Goal: Task Accomplishment & Management: Complete application form

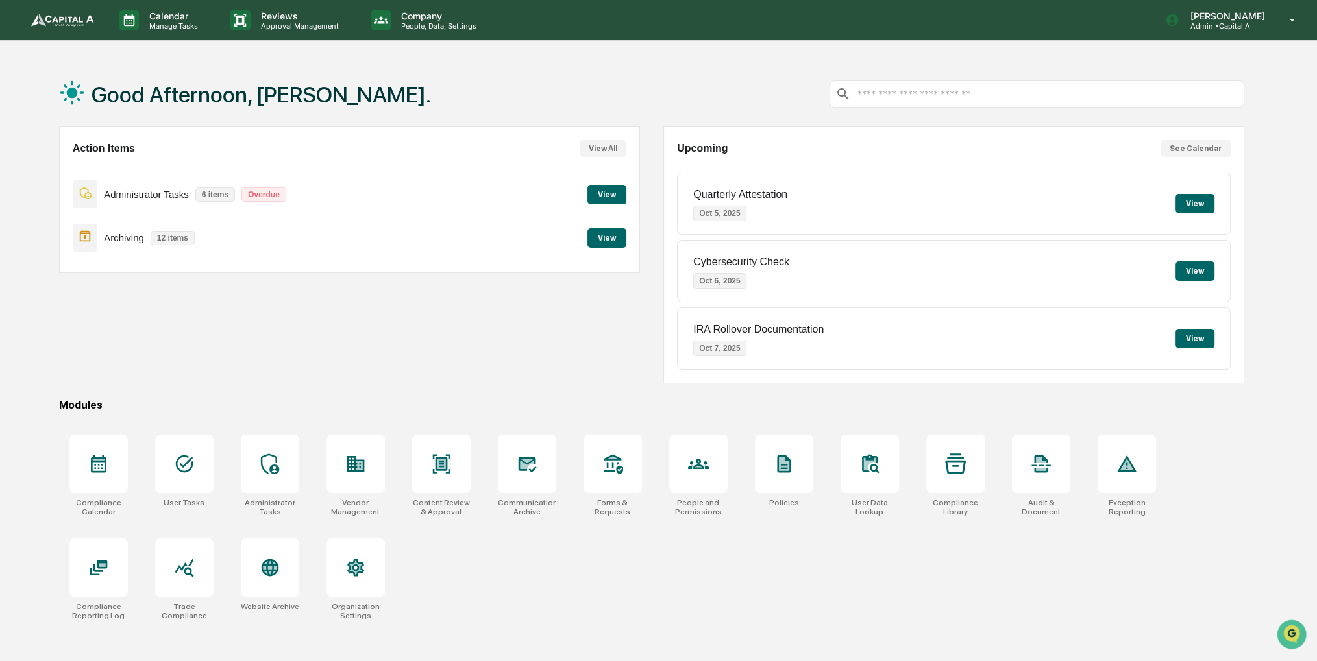
click at [835, 42] on div "Calendar Manage Tasks Reviews Approval Management Company People, Data, Setting…" at bounding box center [658, 361] width 1317 height 723
drag, startPoint x: 448, startPoint y: 358, endPoint x: 385, endPoint y: 374, distance: 65.8
click at [385, 374] on div "Action Items View All Administrator Tasks 6 items Overdue View Archiving 12 ite…" at bounding box center [349, 255] width 581 height 257
drag, startPoint x: 312, startPoint y: 282, endPoint x: 258, endPoint y: 258, distance: 59.0
click at [276, 264] on div "Action Items View All Administrator Tasks 6 items Overdue View Archiving 12 ite…" at bounding box center [349, 255] width 581 height 257
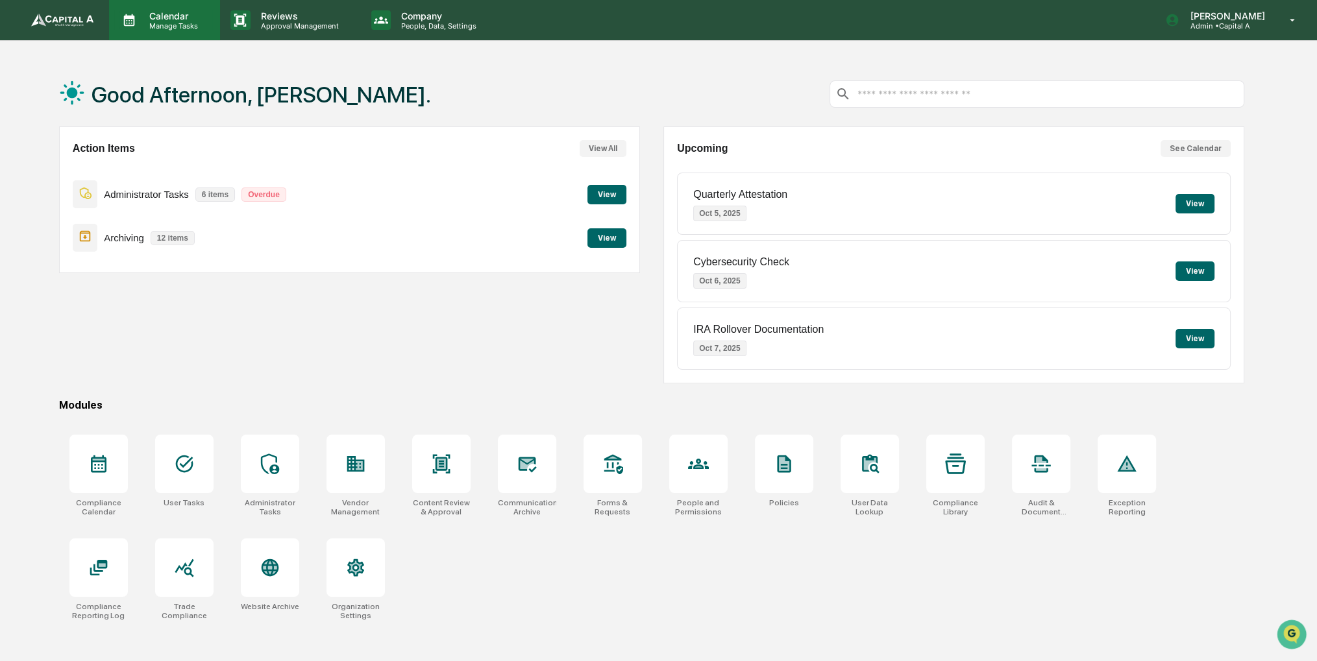
click at [180, 22] on p "Manage Tasks" at bounding box center [172, 25] width 66 height 9
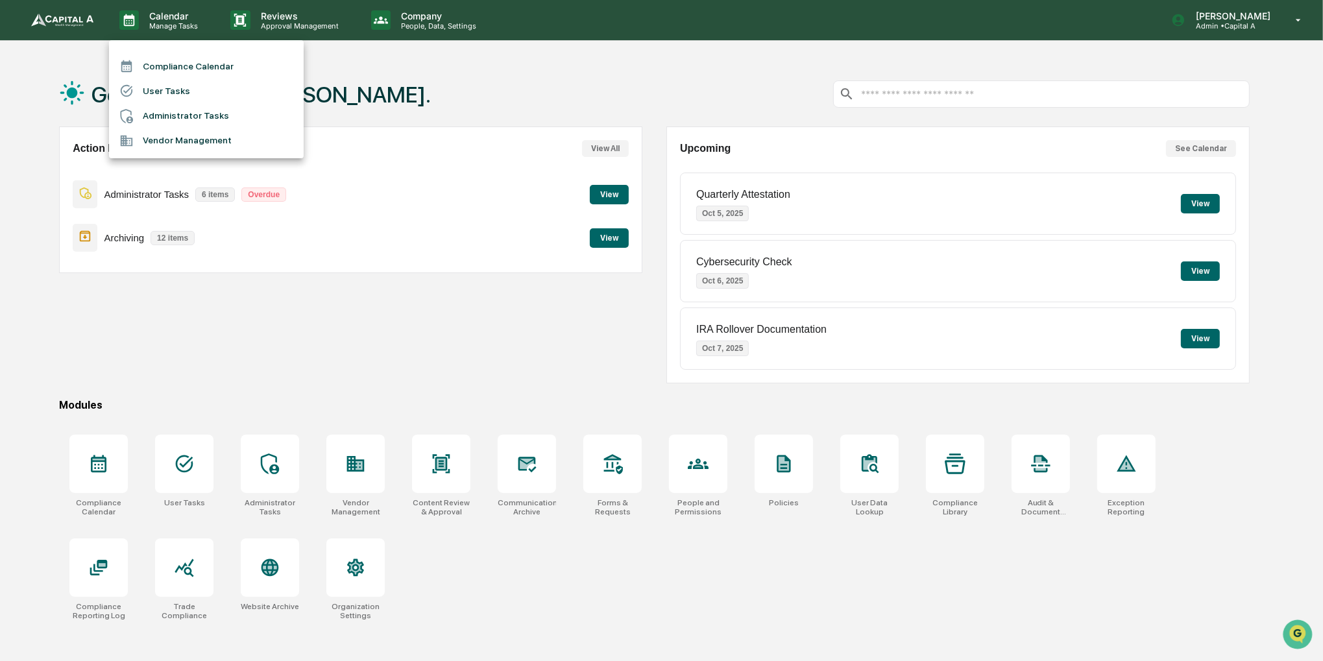
click at [180, 72] on li "Compliance Calendar" at bounding box center [206, 66] width 195 height 25
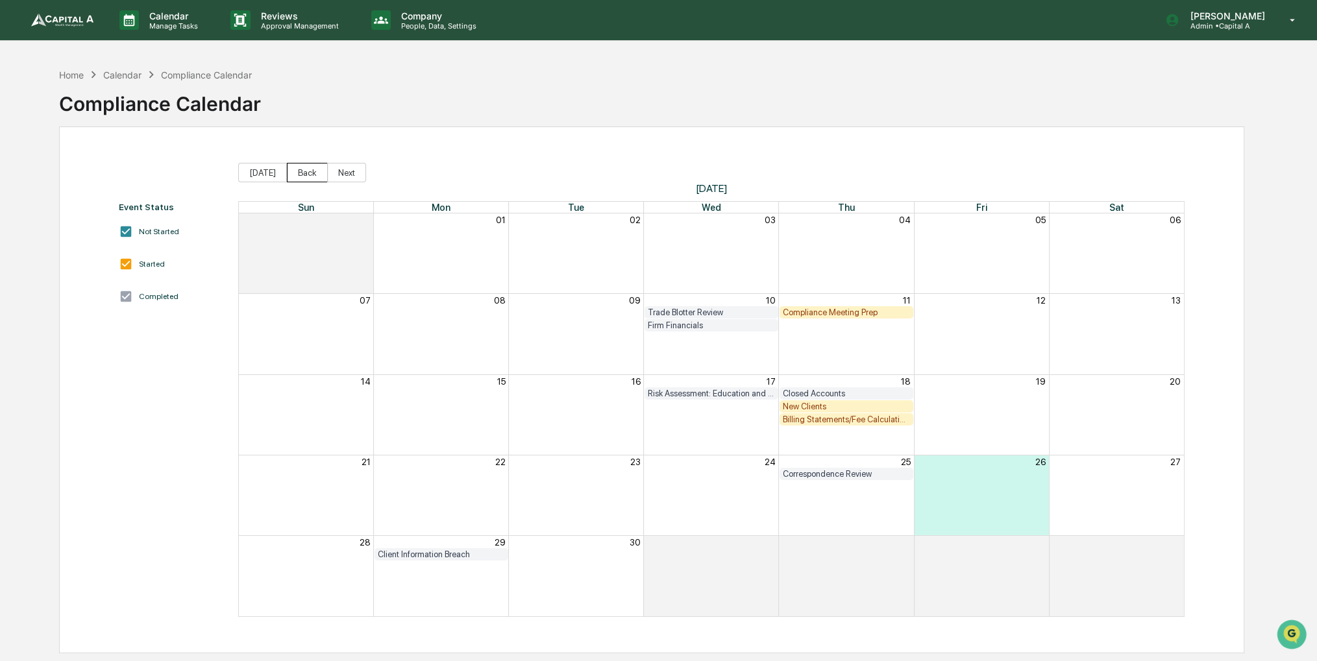
click at [297, 172] on button "Back" at bounding box center [307, 172] width 41 height 19
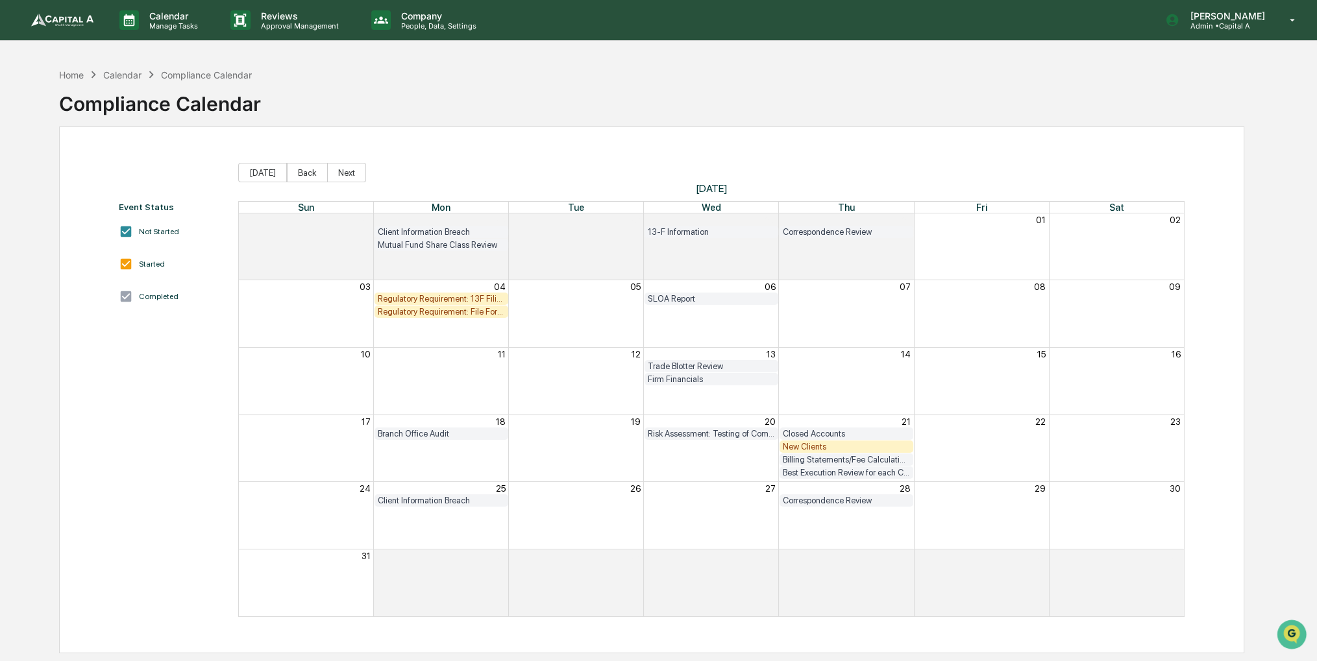
click at [1131, 145] on div "Event Status Not Started Started Completed [DATE] Back Next [DATE] Sun Mon Tue …" at bounding box center [651, 390] width 1185 height 527
click at [461, 306] on div "Regulatory Requirement: File Form N-PX (Annual 13F Filers only)" at bounding box center [441, 312] width 134 height 12
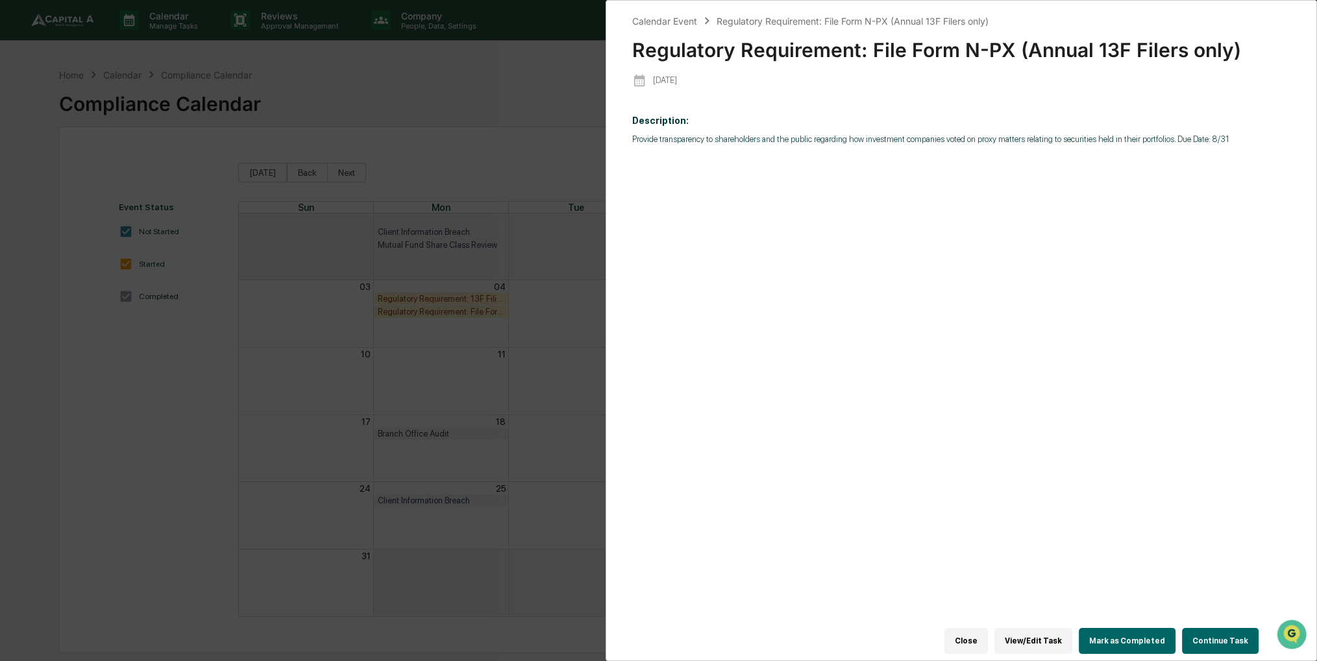
click at [468, 310] on div "Calendar Event Regulatory Requirement: File Form N-PX (Annual 13F Filers only) …" at bounding box center [658, 330] width 1317 height 661
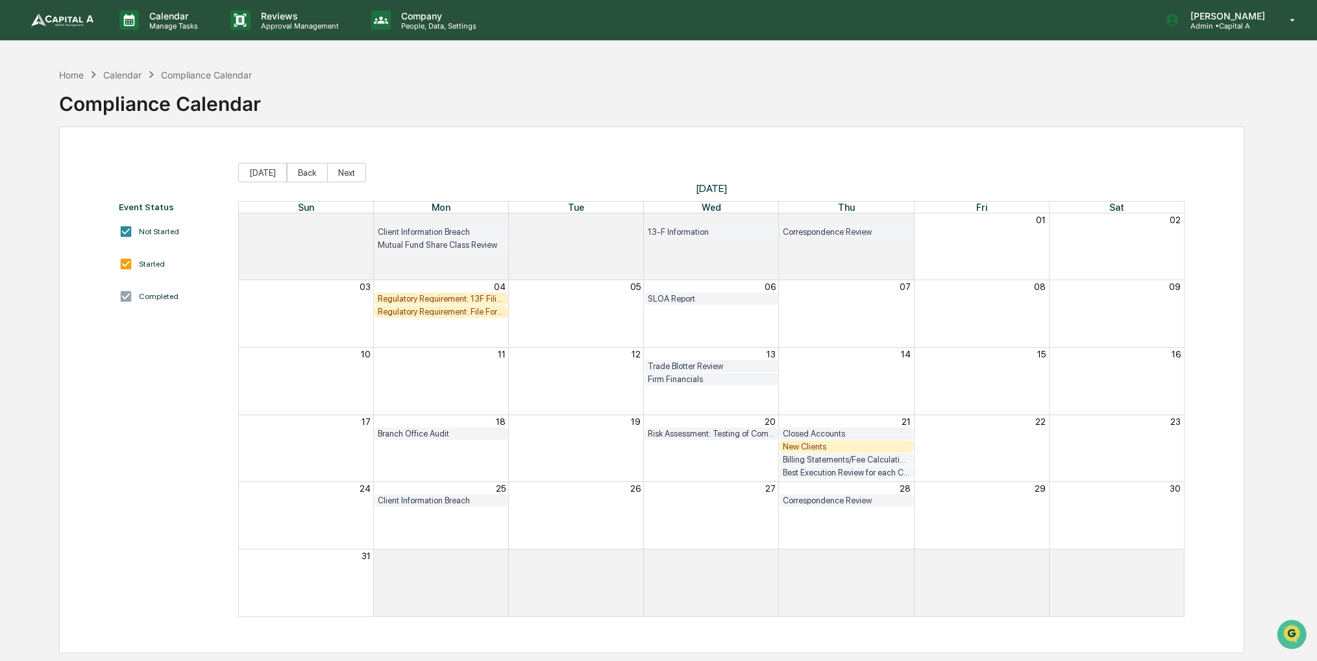
drag, startPoint x: 468, startPoint y: 313, endPoint x: 468, endPoint y: 300, distance: 13.6
click at [468, 300] on div "03 04 05 06 07 08 09 Regulatory Requirement: 13F Filings DUE SLOA Report Regula…" at bounding box center [711, 299] width 944 height 38
click at [467, 297] on div "Regulatory Requirement: 13F Filings DUE" at bounding box center [441, 299] width 127 height 10
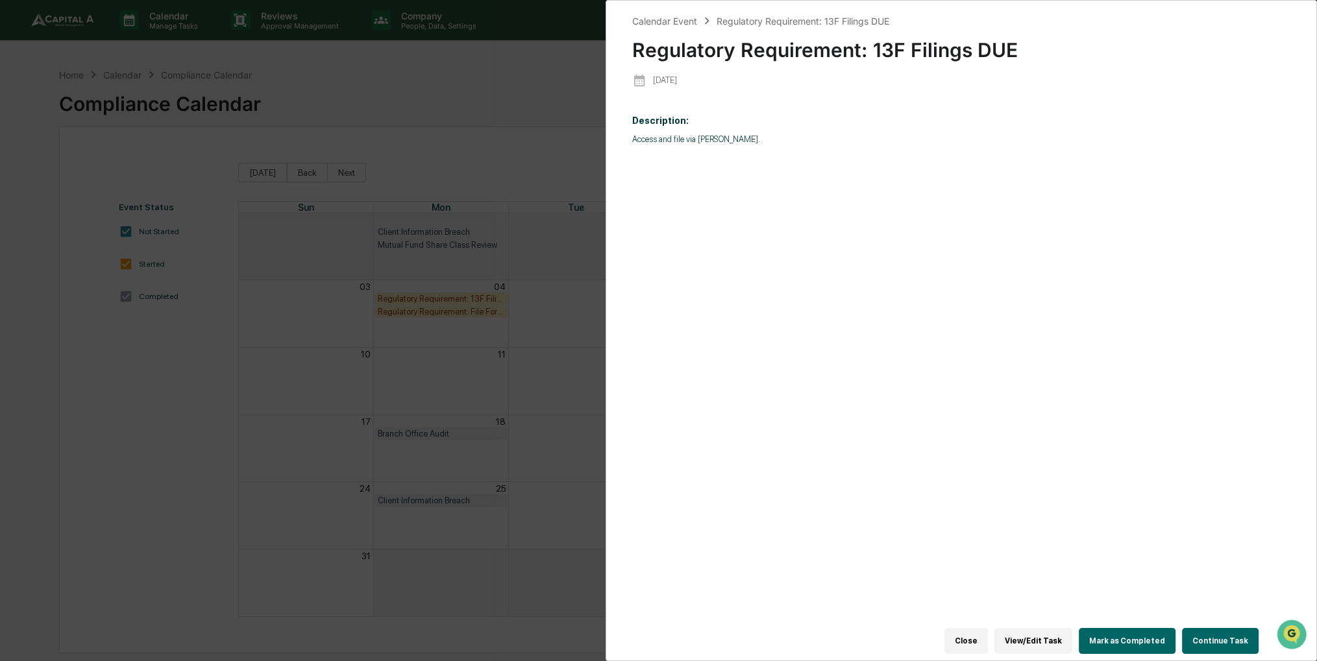
click at [1197, 630] on button "Continue Task" at bounding box center [1220, 641] width 77 height 26
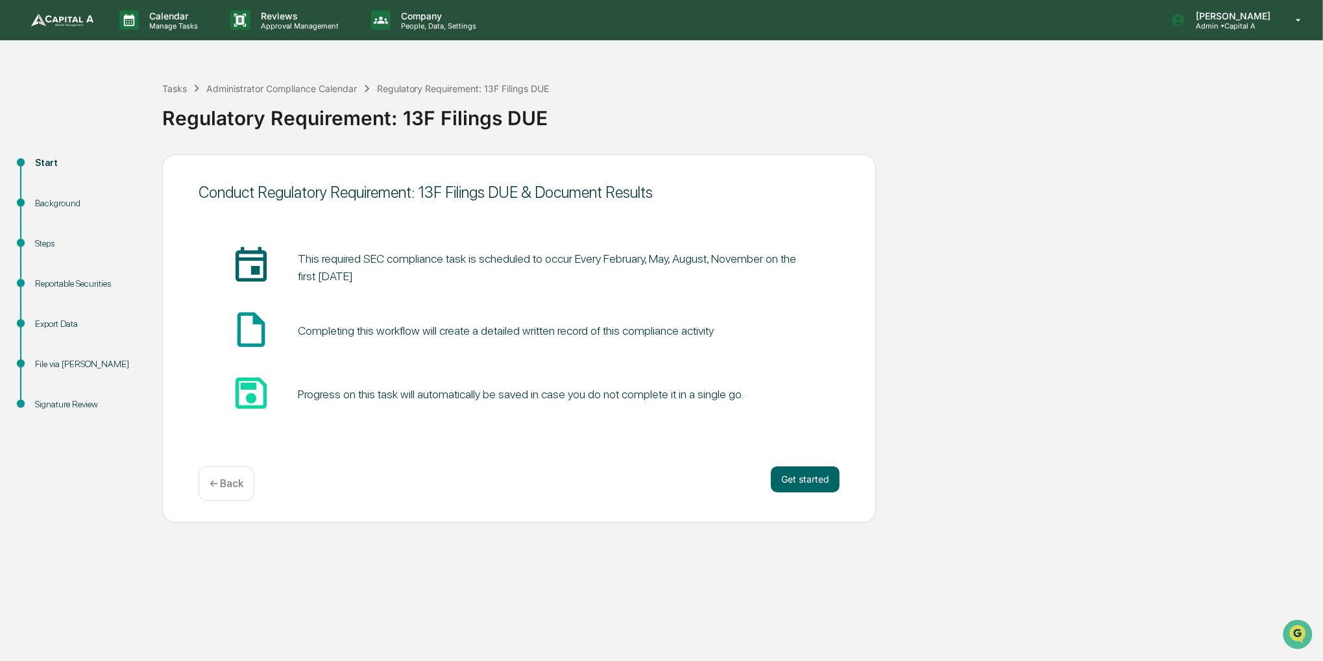
drag, startPoint x: 850, startPoint y: 576, endPoint x: 348, endPoint y: 622, distance: 504.4
click at [415, 609] on div "Calendar Manage Tasks Reviews Approval Management Company People, Data, Setting…" at bounding box center [661, 330] width 1323 height 661
click at [918, 359] on div "Start Background Steps Reportable Securities Export Data File via [PERSON_NAME]…" at bounding box center [661, 338] width 1310 height 369
click at [814, 464] on div "Conduct Regulatory Requirement: 13F Filings DUE & Document Results insert_invit…" at bounding box center [519, 338] width 714 height 369
click at [814, 472] on button "Get started" at bounding box center [805, 480] width 69 height 26
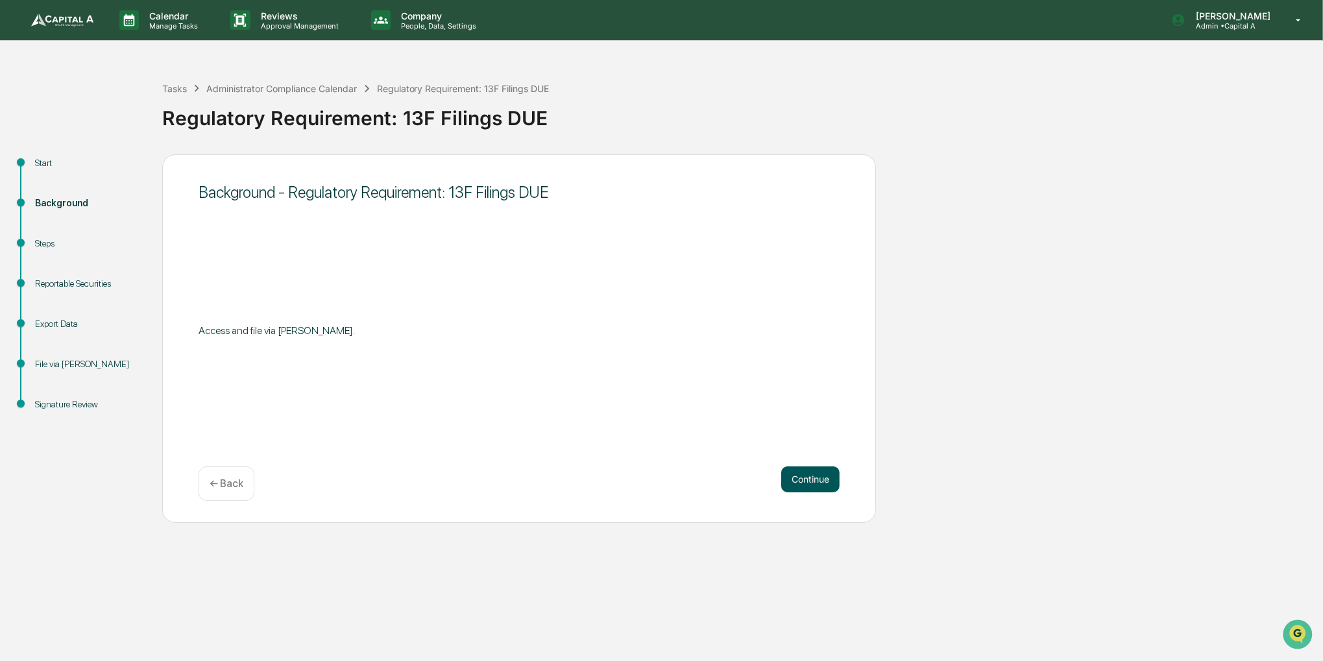
click at [811, 473] on button "Continue" at bounding box center [810, 480] width 58 height 26
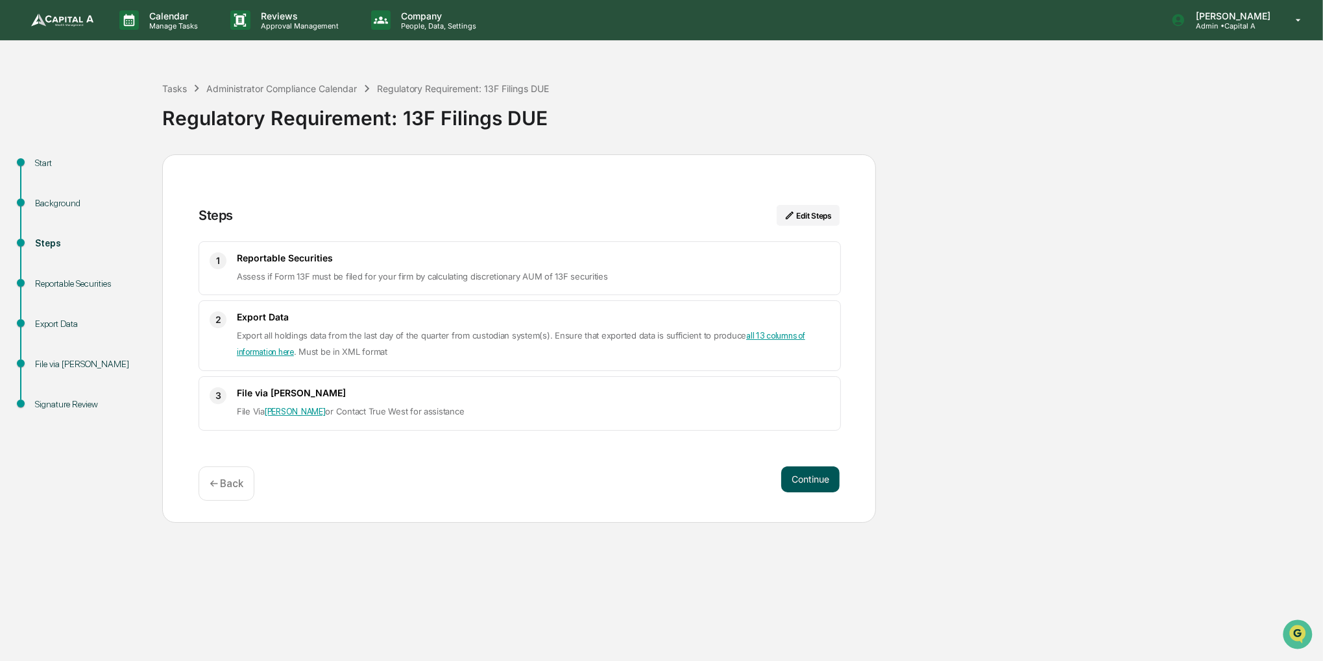
click at [810, 473] on button "Continue" at bounding box center [810, 480] width 58 height 26
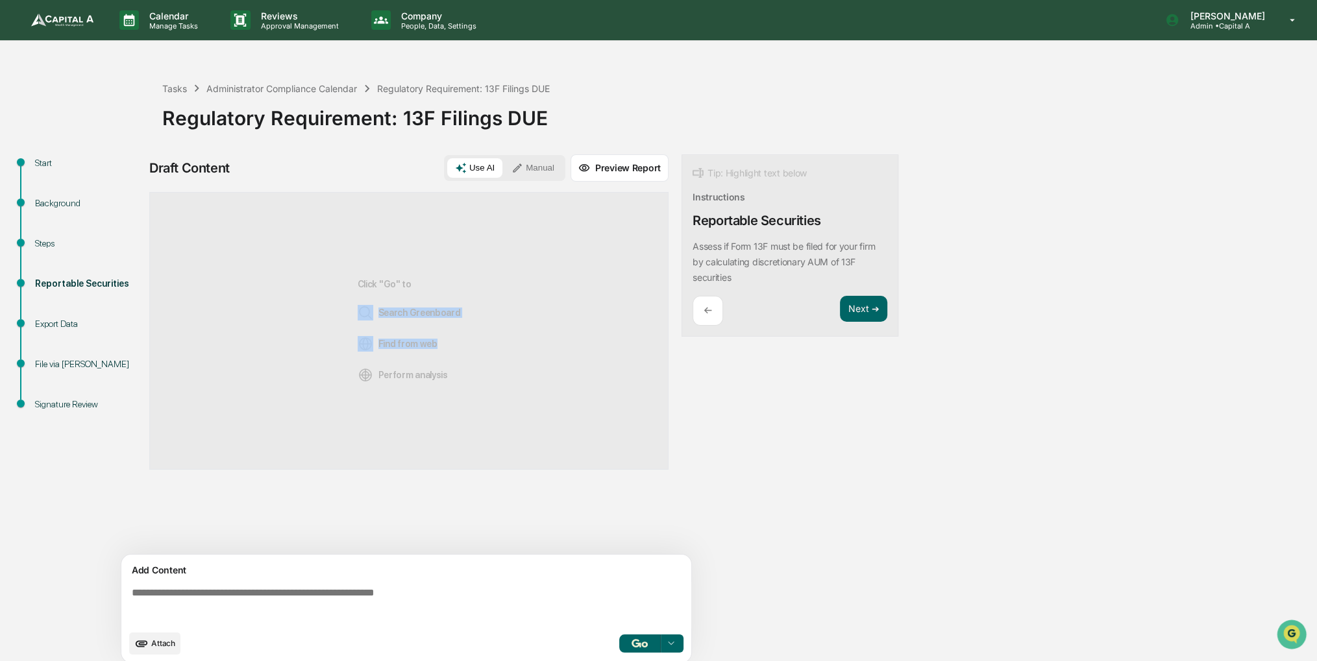
drag, startPoint x: 432, startPoint y: 353, endPoint x: 490, endPoint y: 246, distance: 122.0
click at [490, 246] on div "Click "Go" to Search Greenboard Find from web Perform analysis" at bounding box center [408, 331] width 519 height 278
drag, startPoint x: 490, startPoint y: 246, endPoint x: 541, endPoint y: 169, distance: 92.2
click at [541, 169] on button "Manual" at bounding box center [533, 167] width 58 height 19
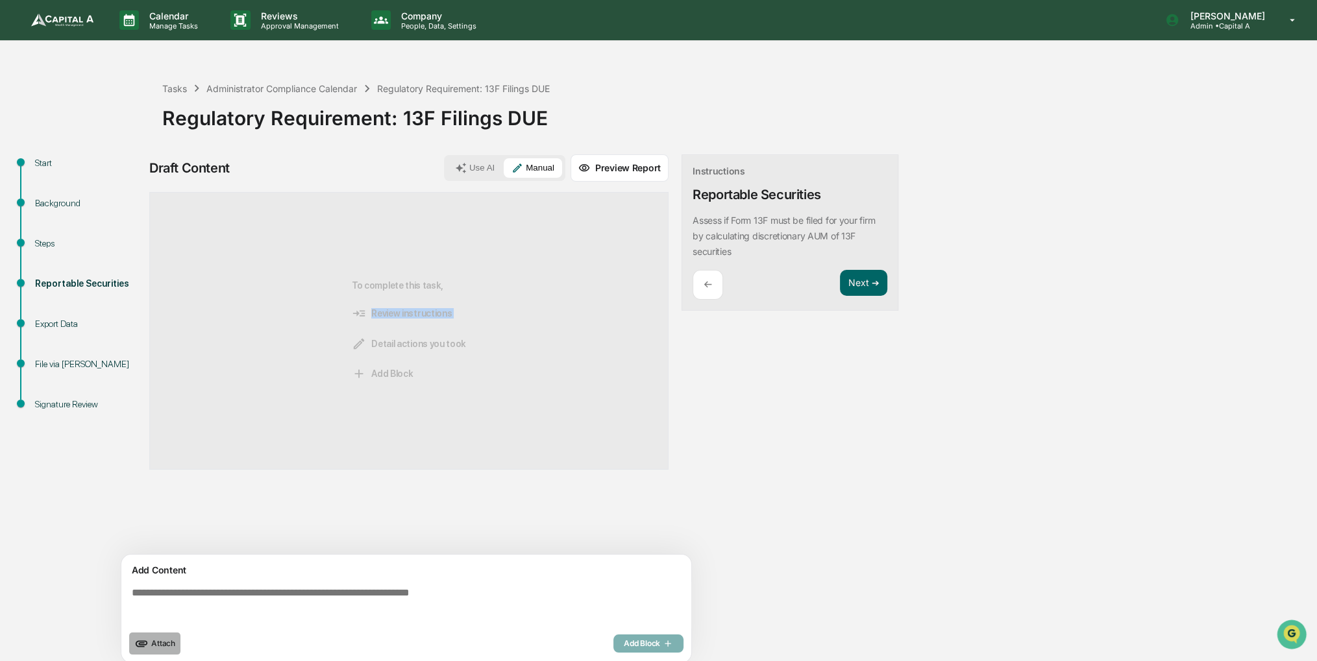
click at [158, 648] on button "Attach" at bounding box center [154, 644] width 51 height 22
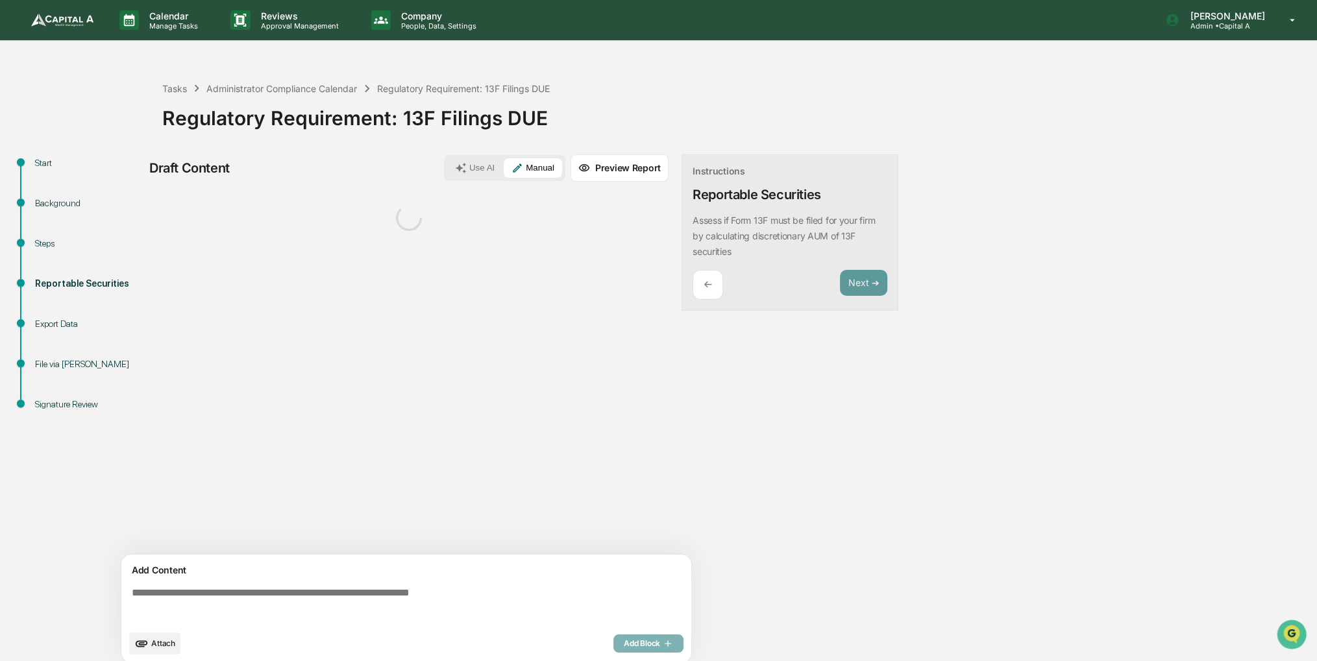
scroll to position [9, 0]
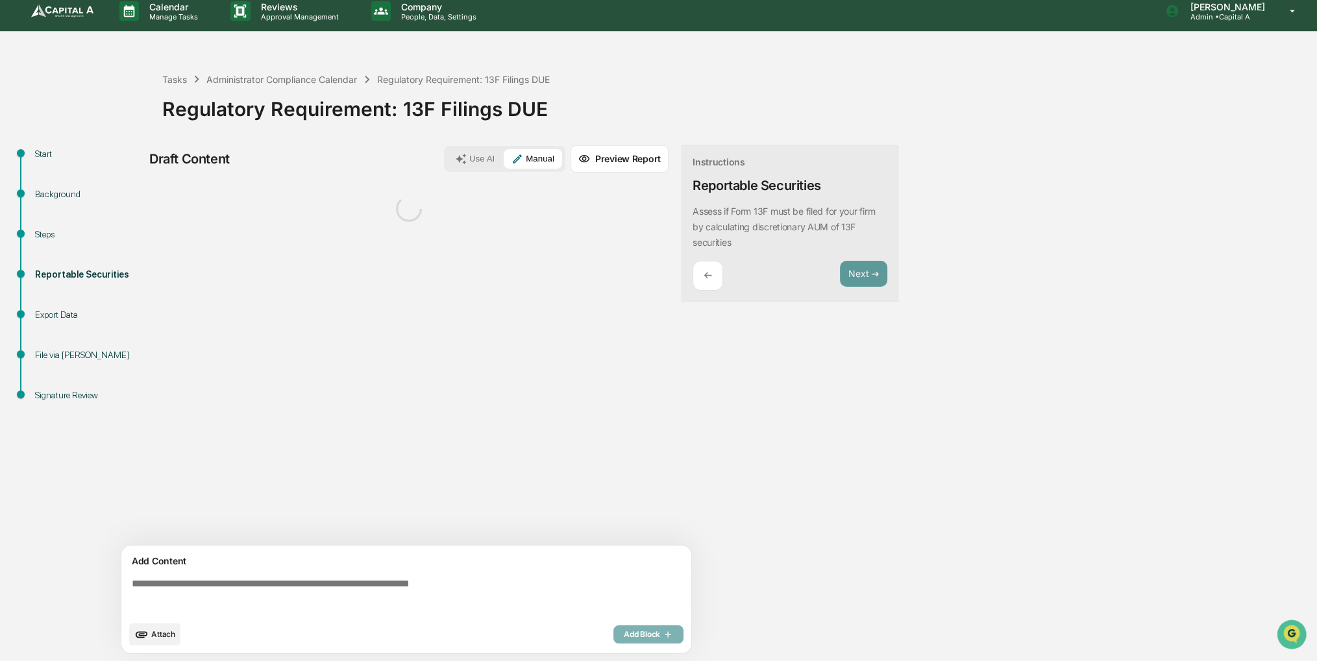
click at [446, 578] on textarea at bounding box center [409, 596] width 565 height 47
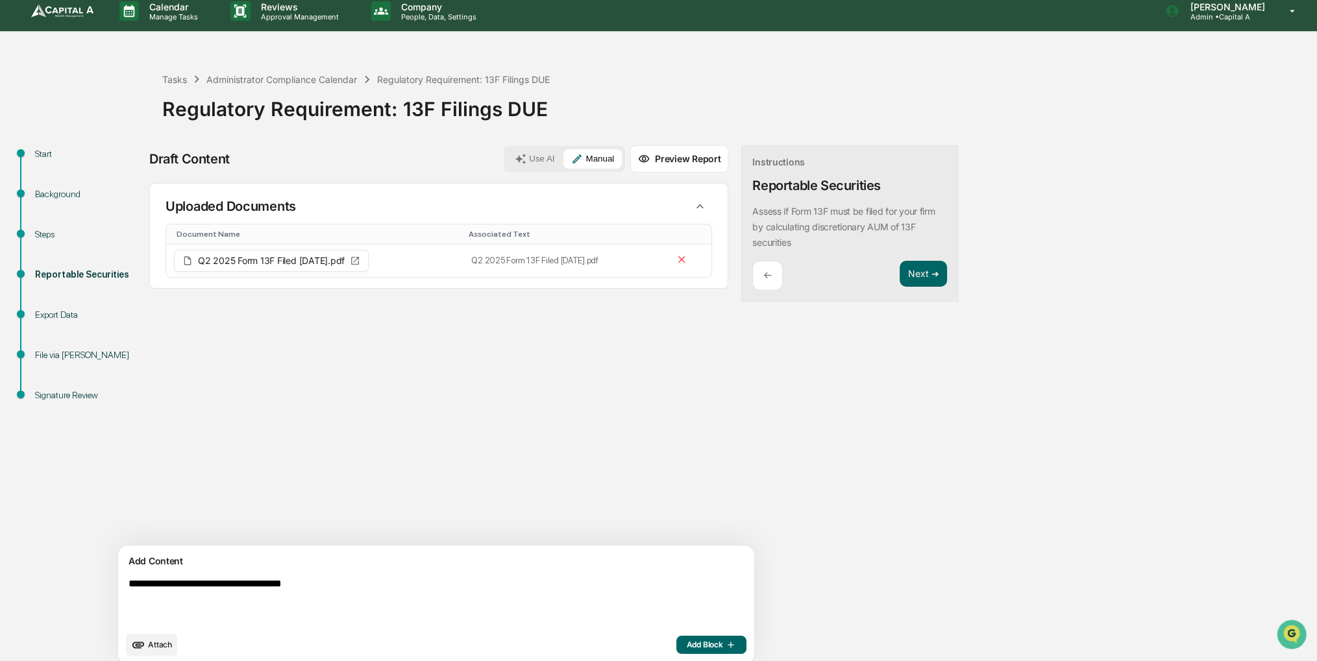
type textarea "**********"
click at [602, 409] on div "Sources Uploaded Documents Document Name Associated Text Q2 2025 Form 13F Filed…" at bounding box center [438, 364] width 579 height 363
click at [676, 651] on button "Add Block" at bounding box center [711, 645] width 70 height 18
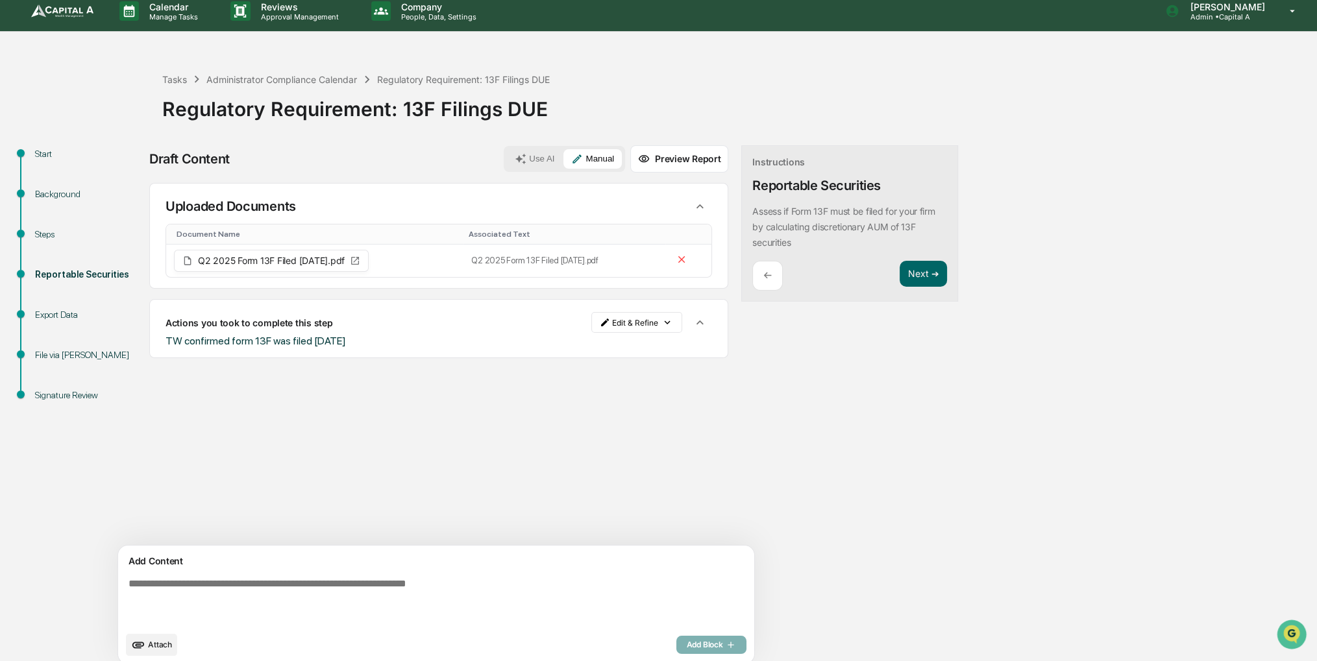
click at [834, 280] on div "← Next ➔" at bounding box center [849, 276] width 195 height 31
click at [899, 280] on button "Next ➔" at bounding box center [922, 274] width 47 height 27
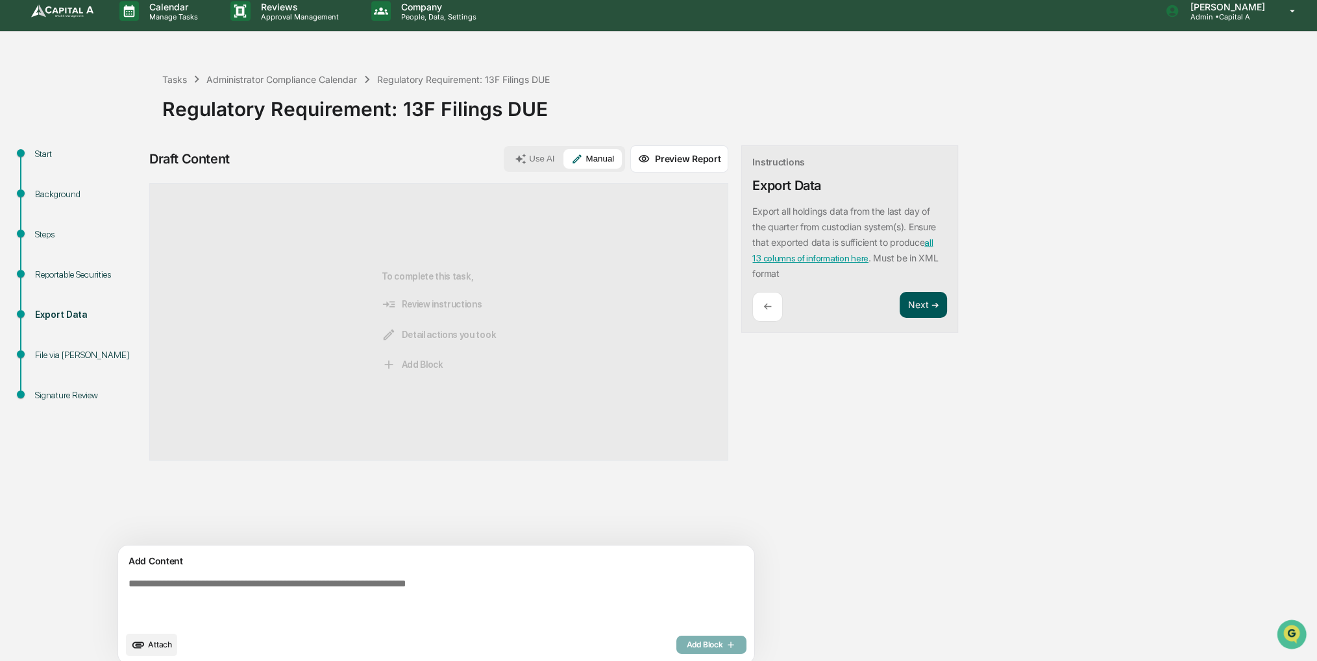
click at [899, 293] on button "Next ➔" at bounding box center [922, 305] width 47 height 27
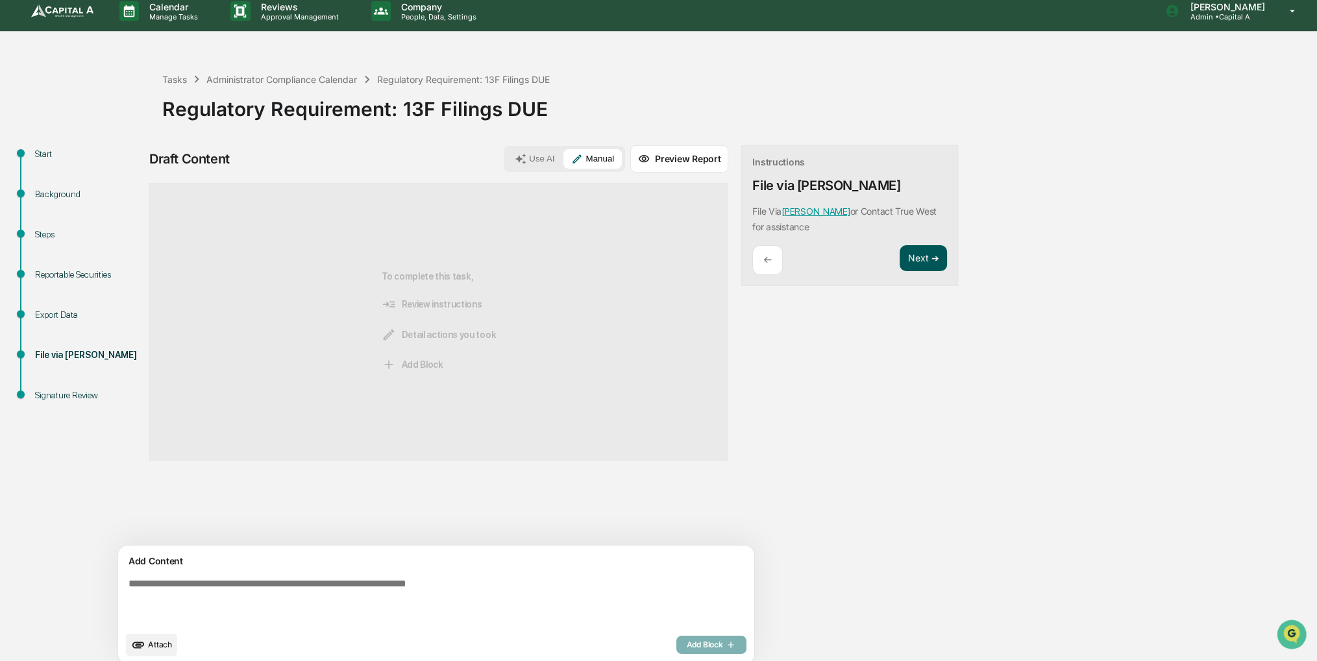
click at [899, 267] on button "Next ➔" at bounding box center [922, 258] width 47 height 27
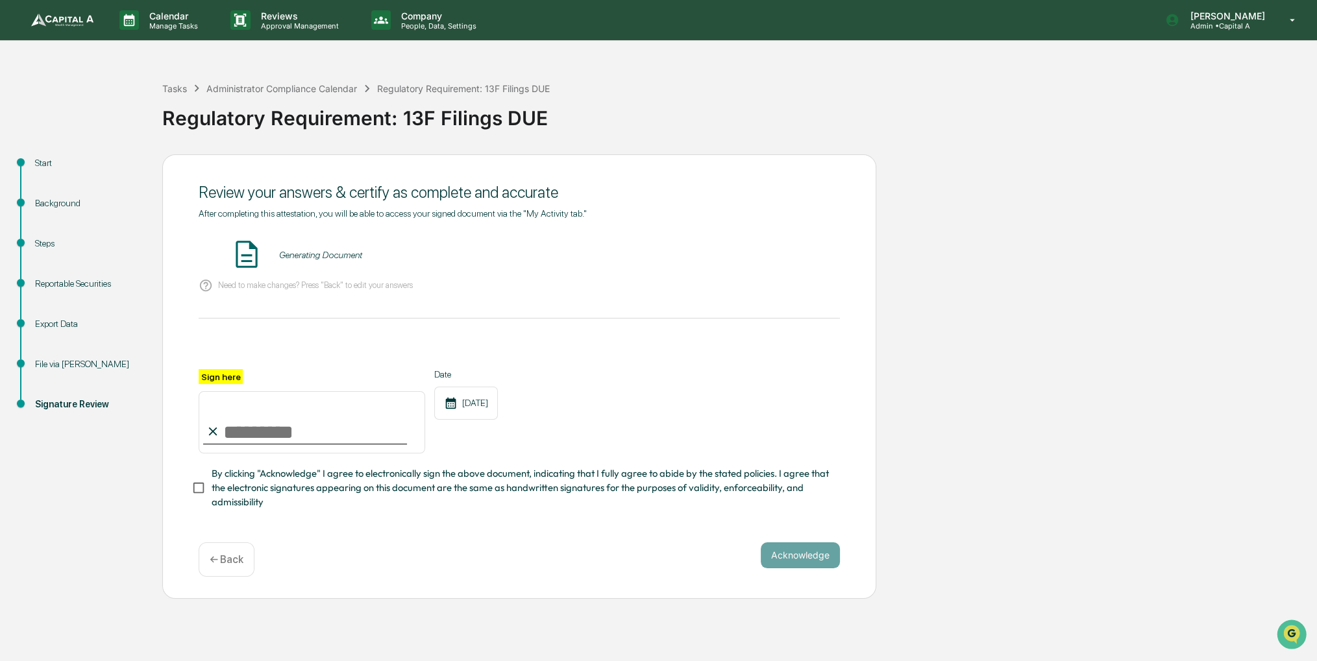
scroll to position [0, 0]
click at [342, 433] on input "Sign here" at bounding box center [312, 422] width 226 height 62
type input "**********"
click at [328, 490] on span "By clicking "Acknowledge" I agree to electronically sign the above document, in…" at bounding box center [521, 488] width 618 height 43
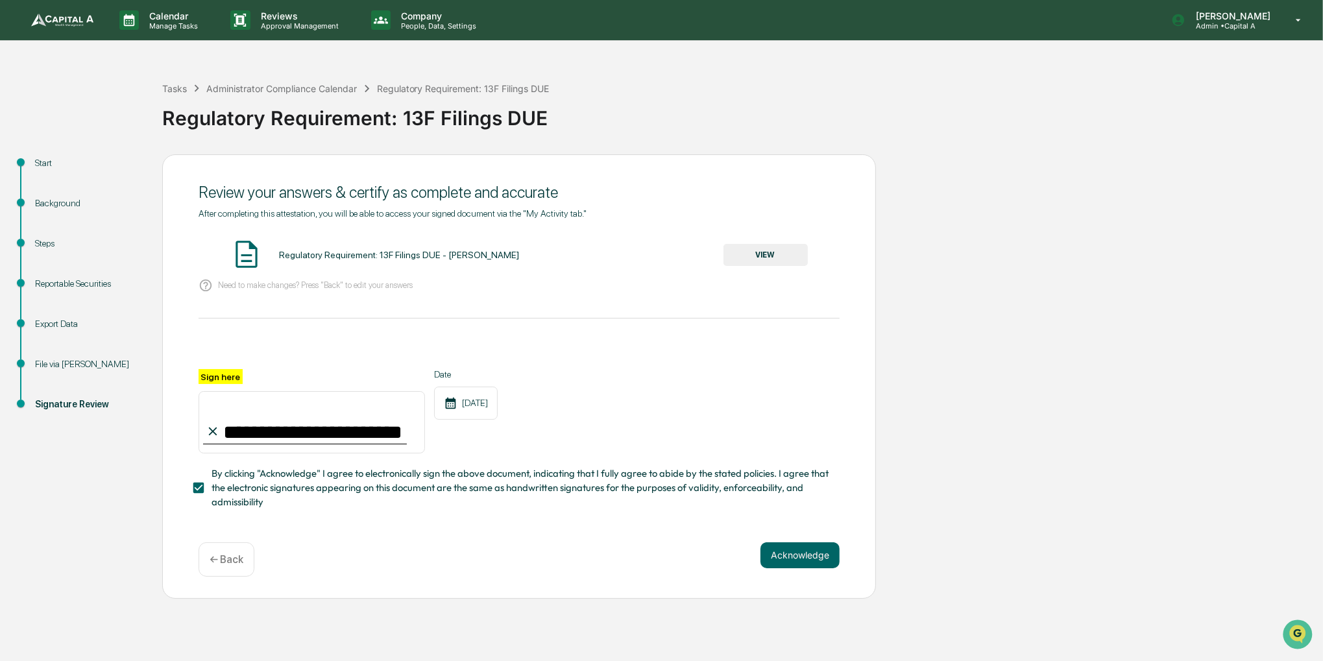
click at [781, 262] on button "VIEW" at bounding box center [766, 255] width 84 height 22
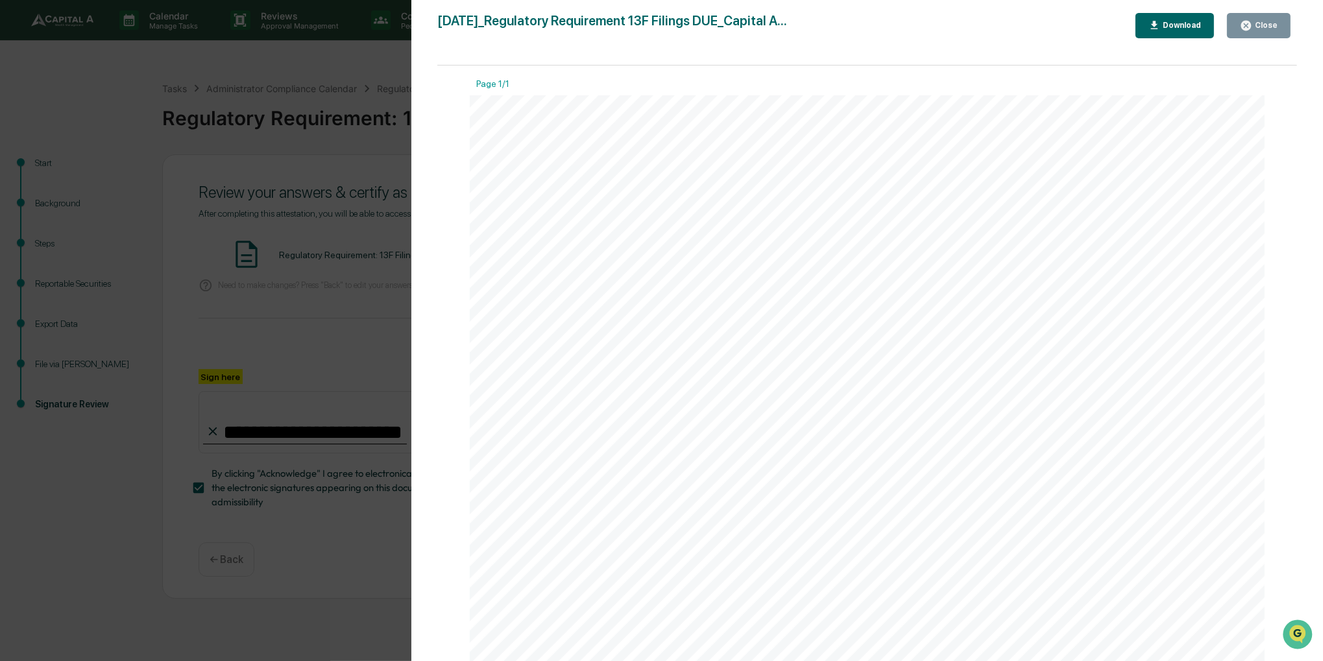
click at [1236, 33] on button "Close" at bounding box center [1259, 25] width 64 height 25
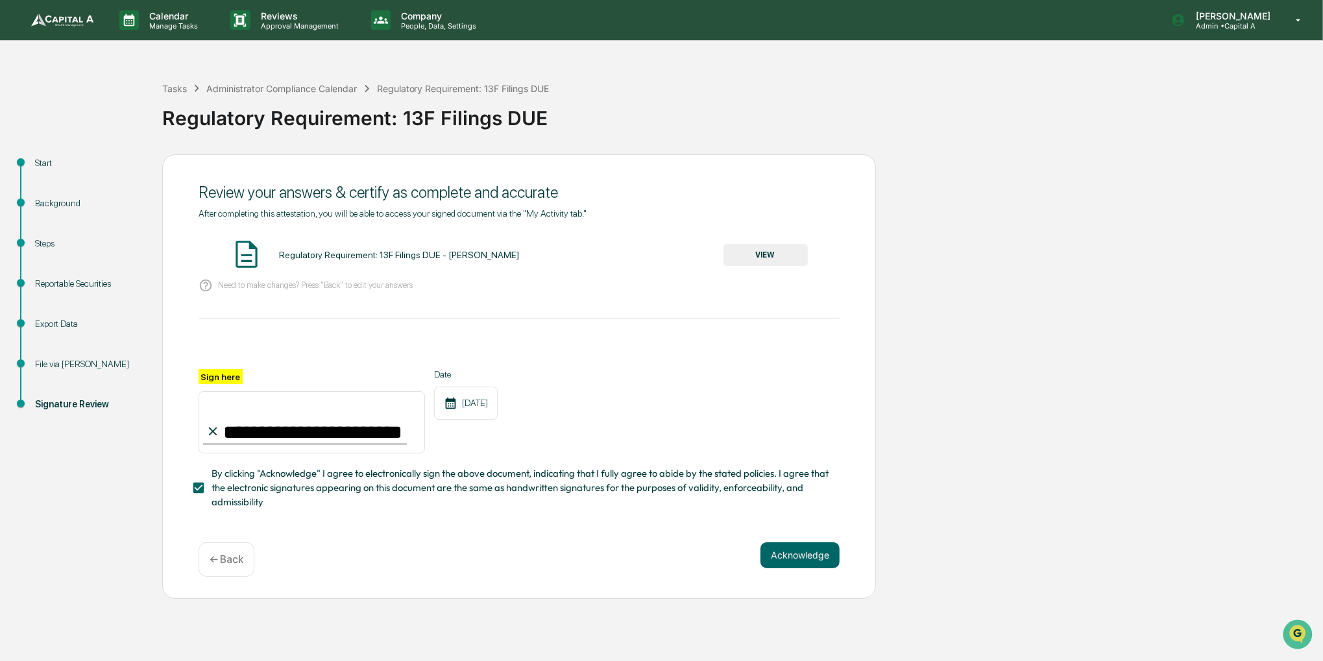
click at [797, 544] on div "**********" at bounding box center [519, 376] width 714 height 445
click at [797, 553] on button "Acknowledge" at bounding box center [800, 556] width 79 height 26
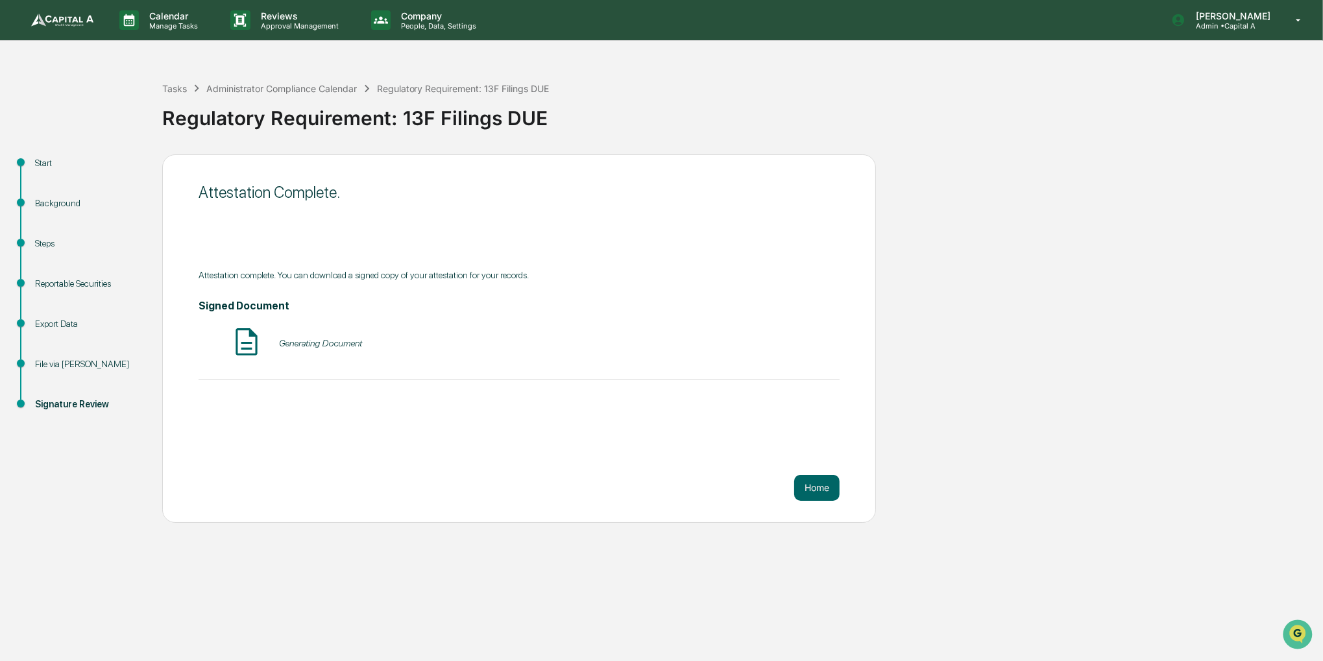
drag, startPoint x: 707, startPoint y: 381, endPoint x: 687, endPoint y: 365, distance: 26.0
click at [687, 365] on div "Attestation complete. You can download a signed copy of your attestation for yo…" at bounding box center [519, 325] width 641 height 110
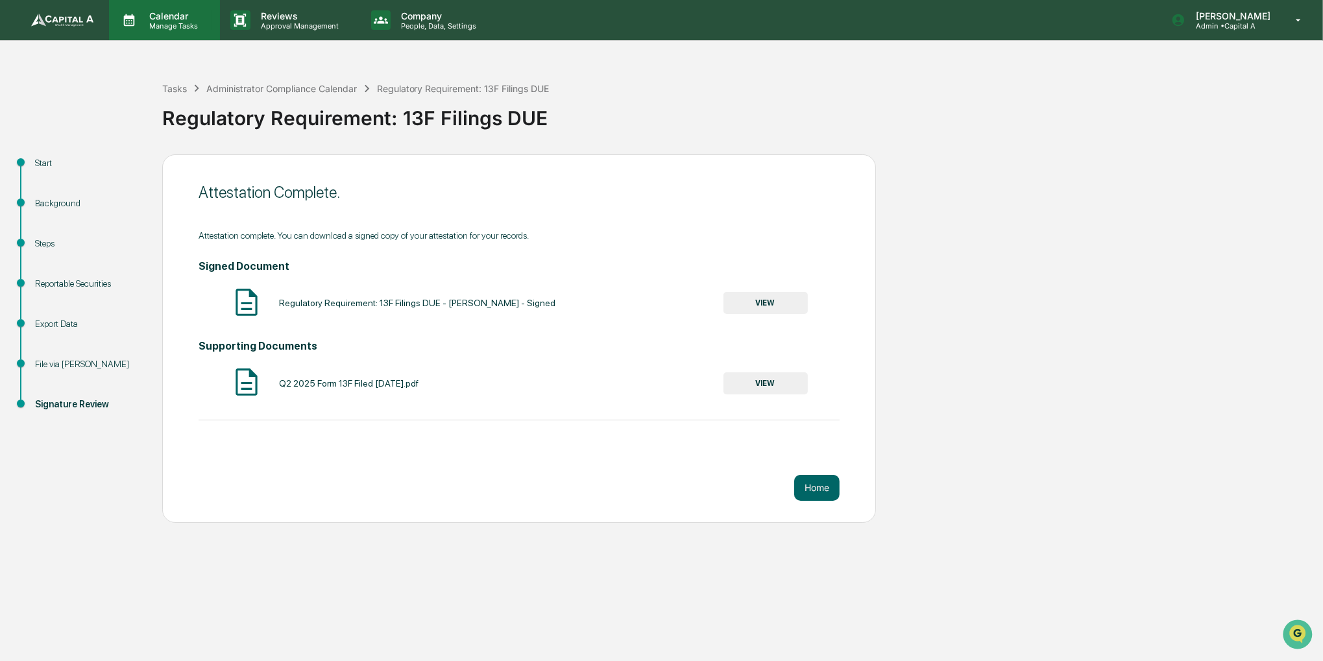
click at [189, 24] on p "Manage Tasks" at bounding box center [172, 25] width 66 height 9
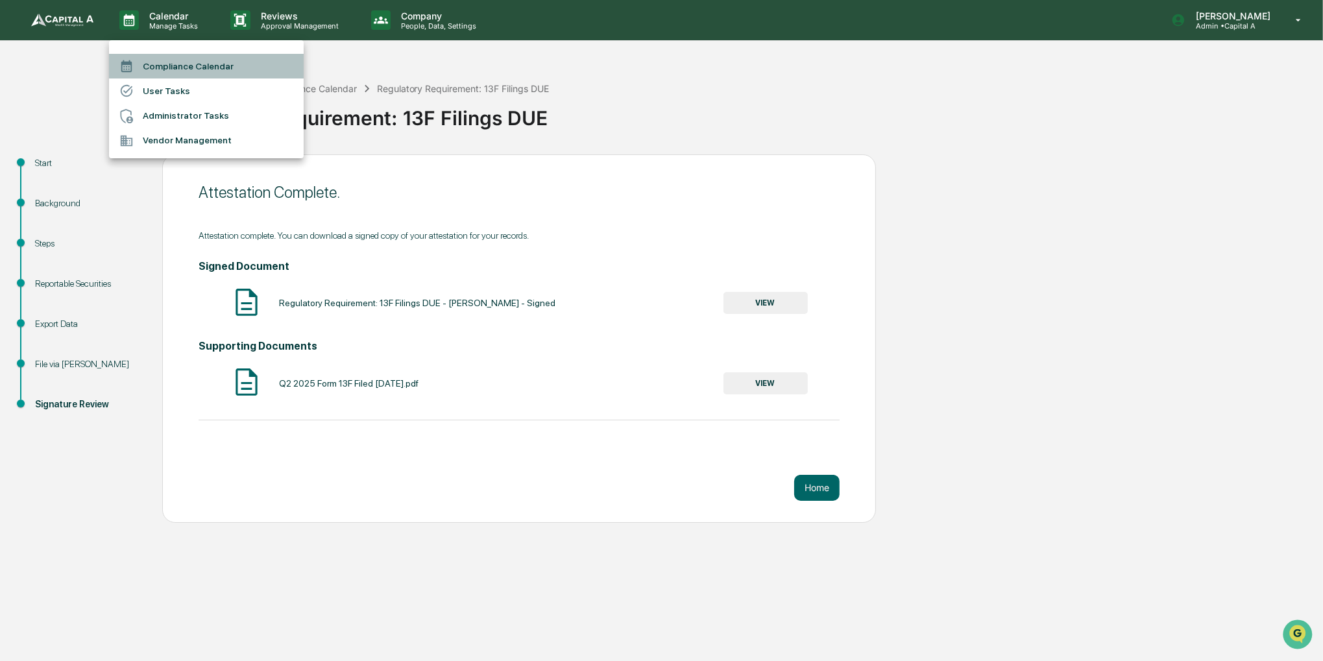
click at [177, 64] on li "Compliance Calendar" at bounding box center [206, 66] width 195 height 25
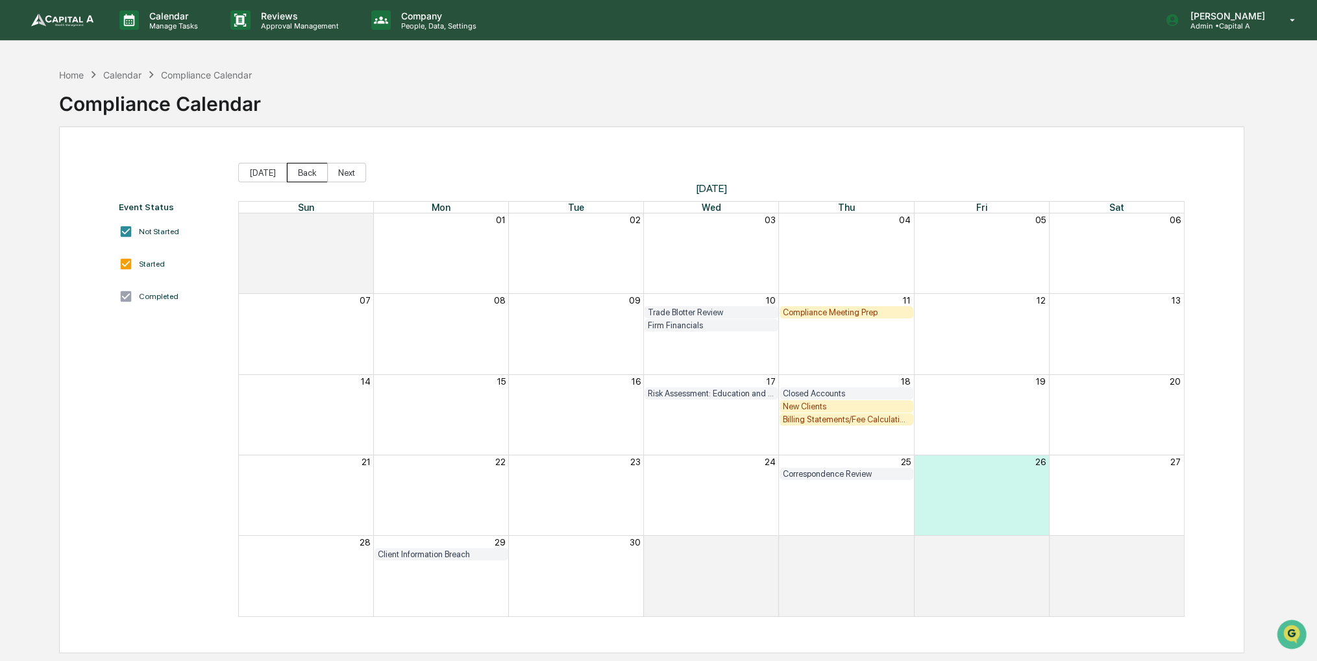
click at [307, 163] on button "Back" at bounding box center [307, 172] width 41 height 19
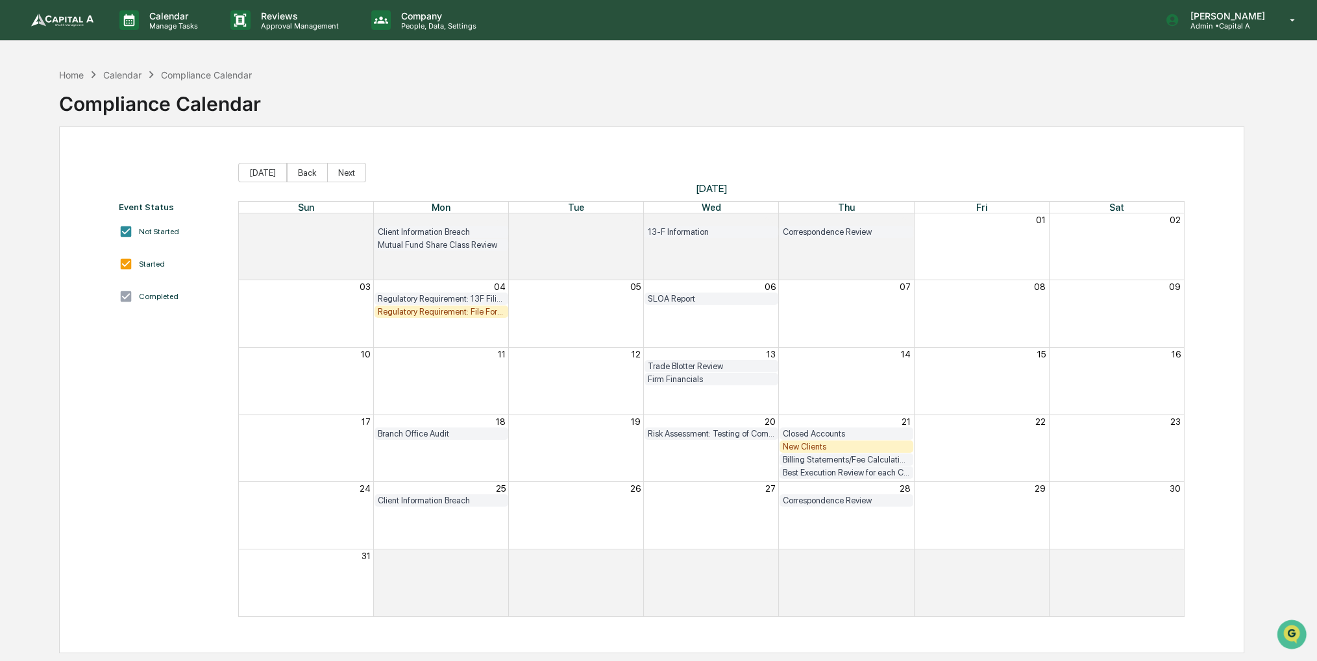
click at [463, 311] on div "Regulatory Requirement: File Form N-PX (Annual 13F Filers only)" at bounding box center [441, 312] width 127 height 10
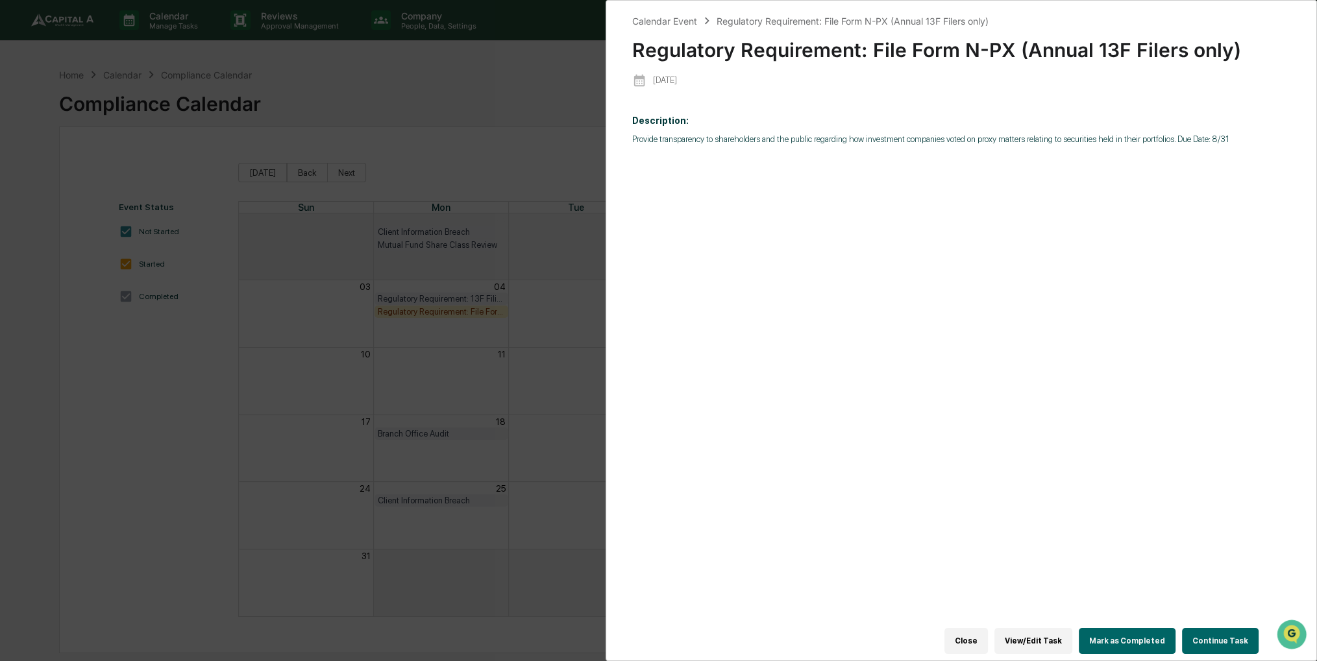
click at [1225, 628] on button "Continue Task" at bounding box center [1220, 641] width 77 height 26
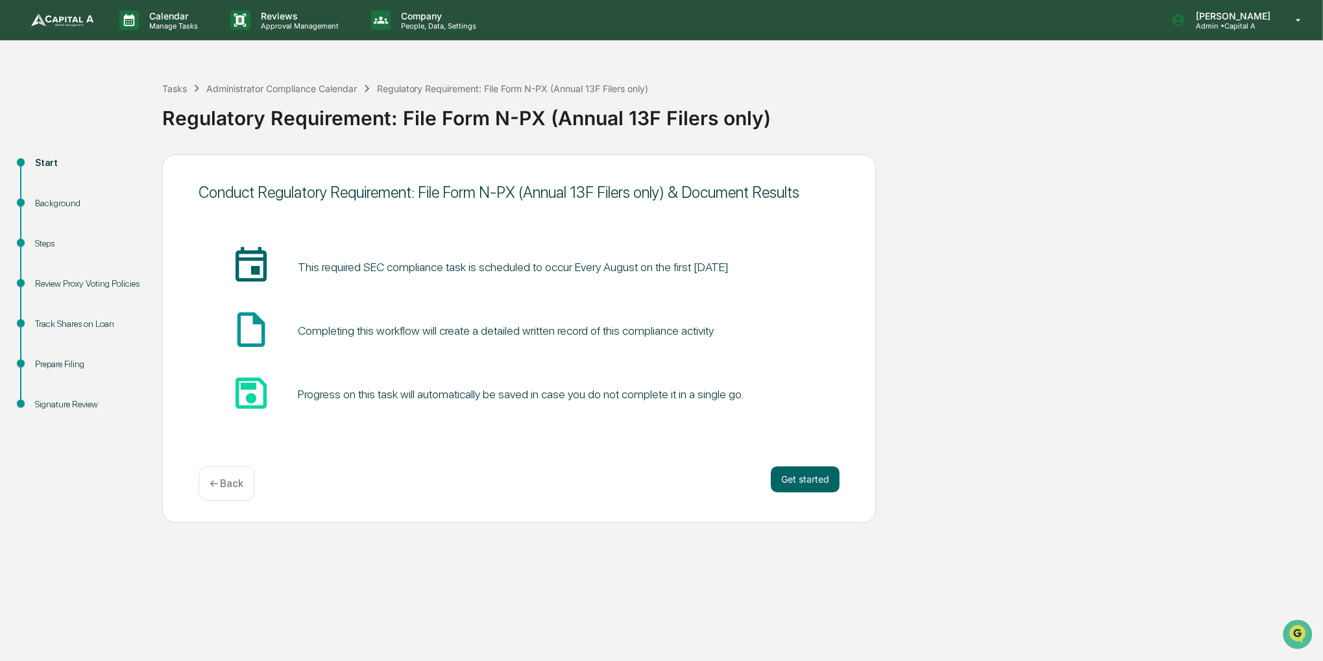
click at [825, 493] on div "Get started ← Back" at bounding box center [519, 484] width 641 height 34
click at [822, 482] on button "Get started" at bounding box center [805, 480] width 69 height 26
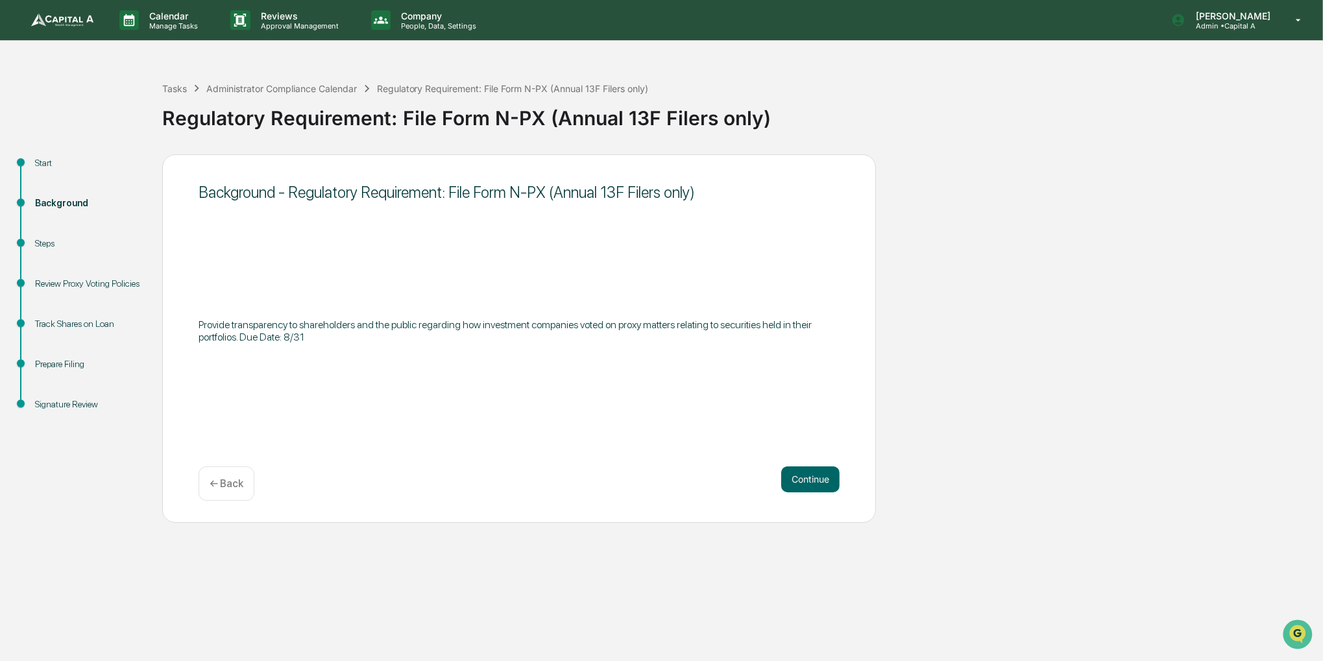
click at [822, 482] on button "Continue" at bounding box center [810, 480] width 58 height 26
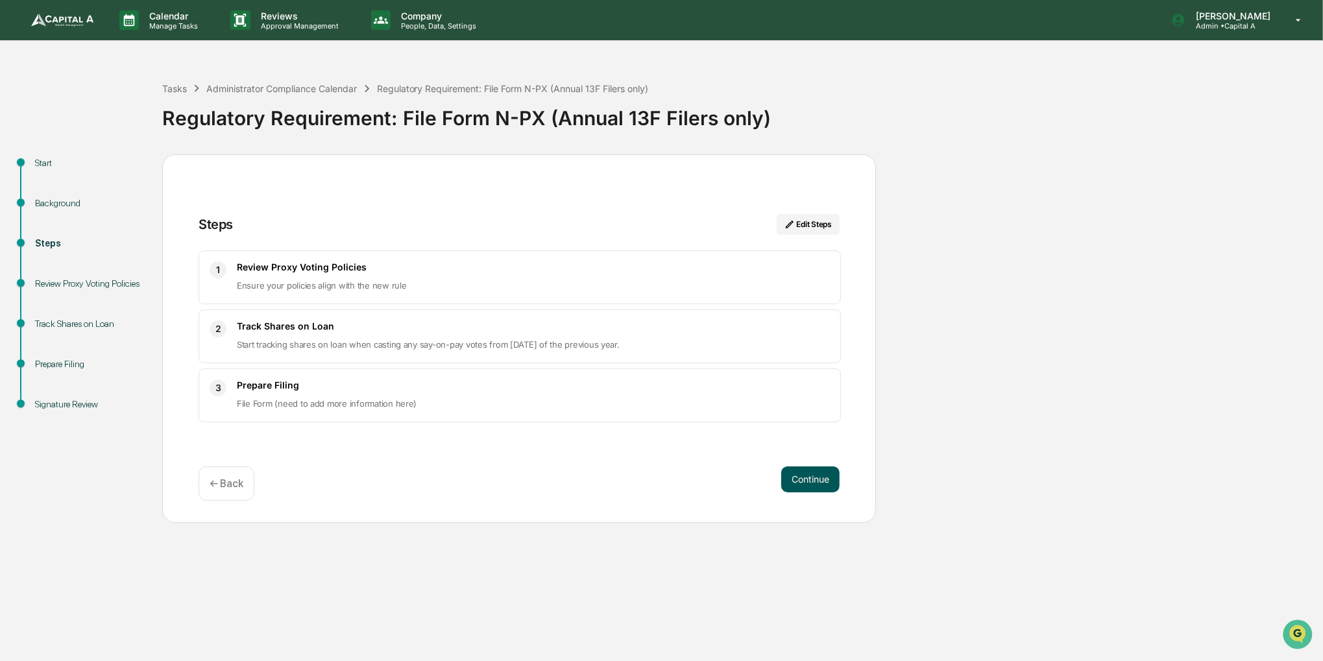
click at [810, 479] on button "Continue" at bounding box center [810, 480] width 58 height 26
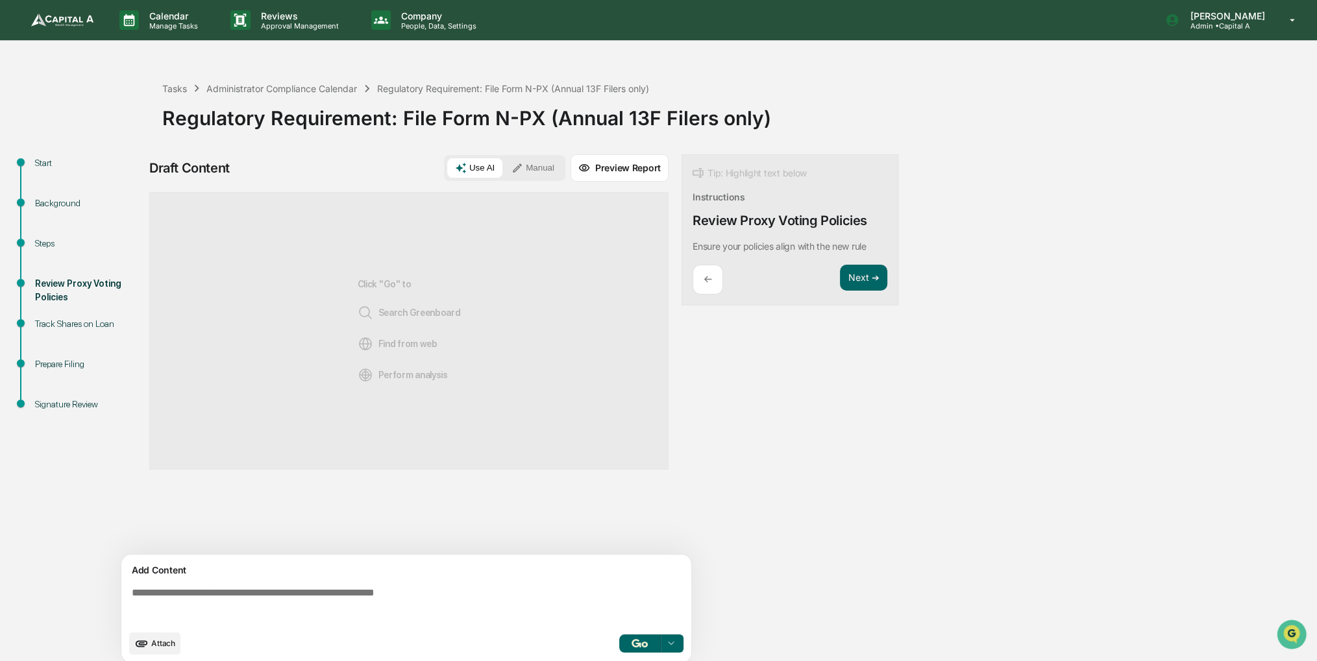
click at [533, 161] on button "Manual" at bounding box center [533, 167] width 58 height 19
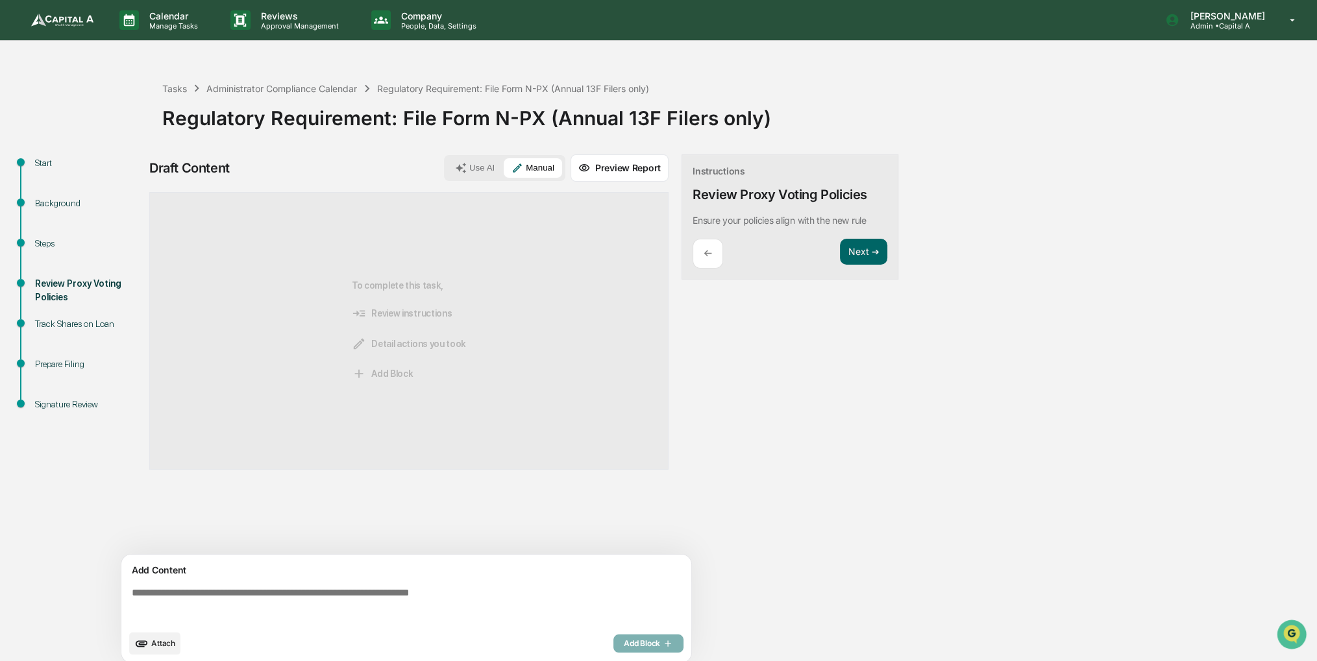
click at [163, 635] on button "Attach" at bounding box center [154, 644] width 51 height 22
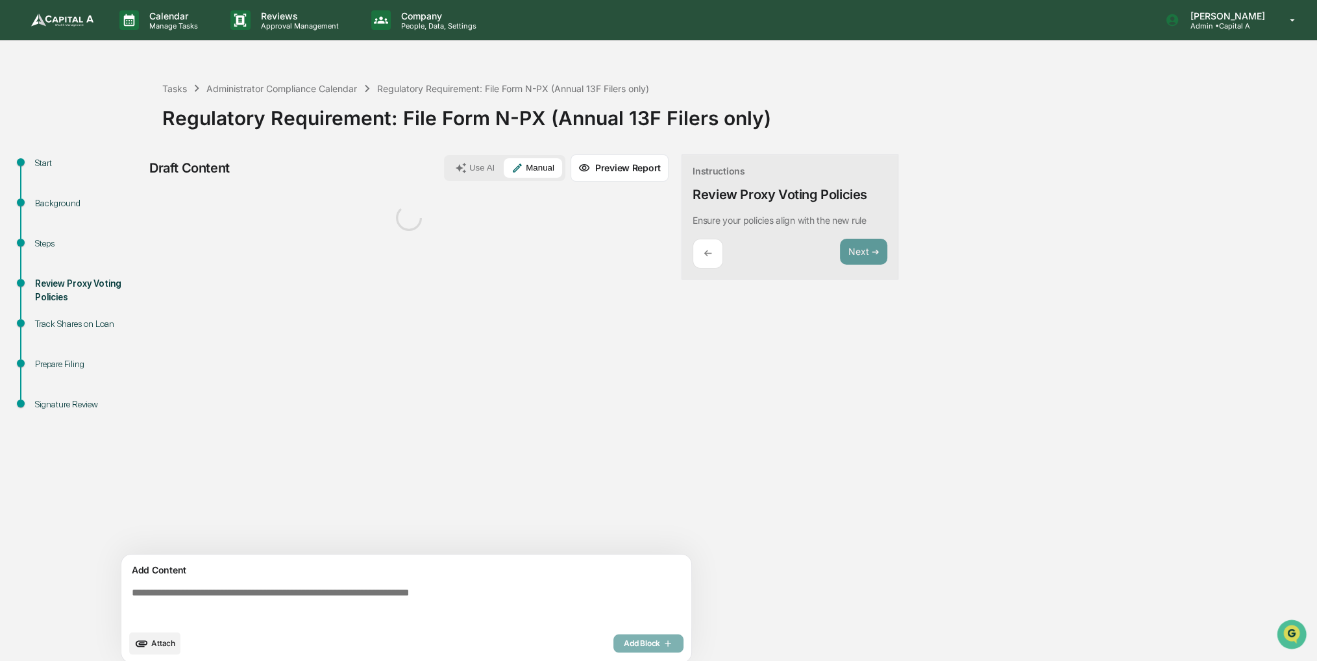
scroll to position [9, 0]
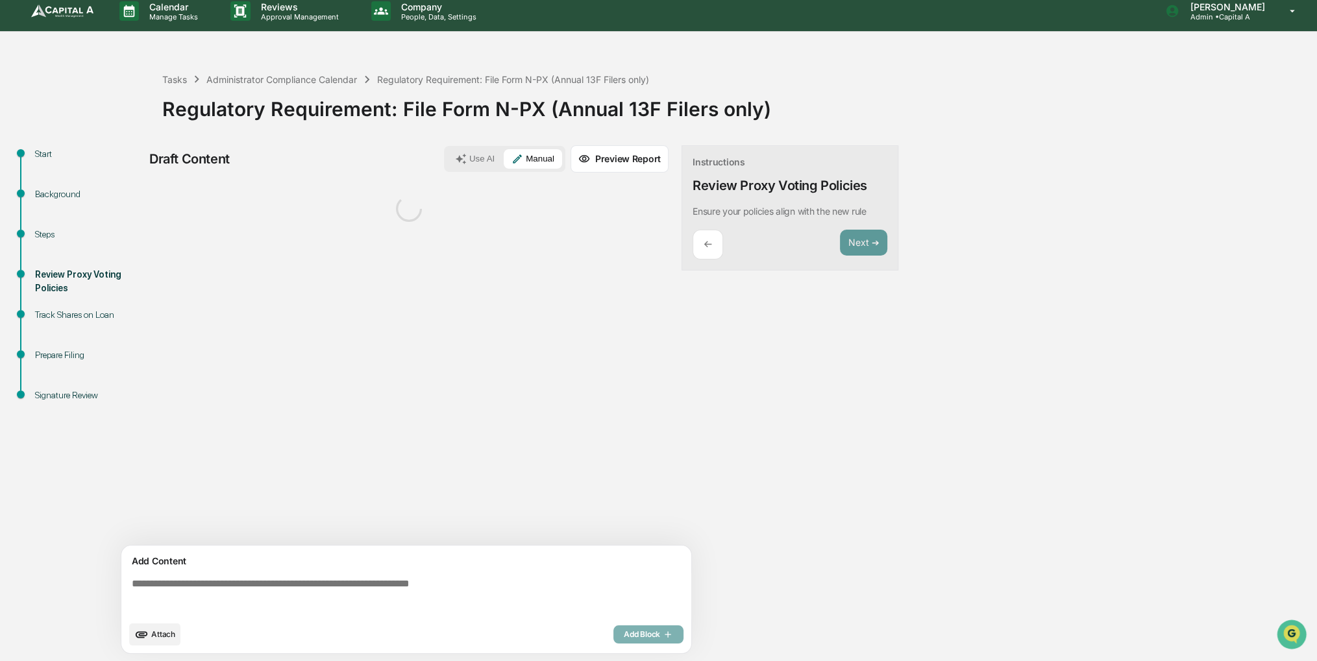
click at [323, 599] on textarea at bounding box center [409, 596] width 565 height 47
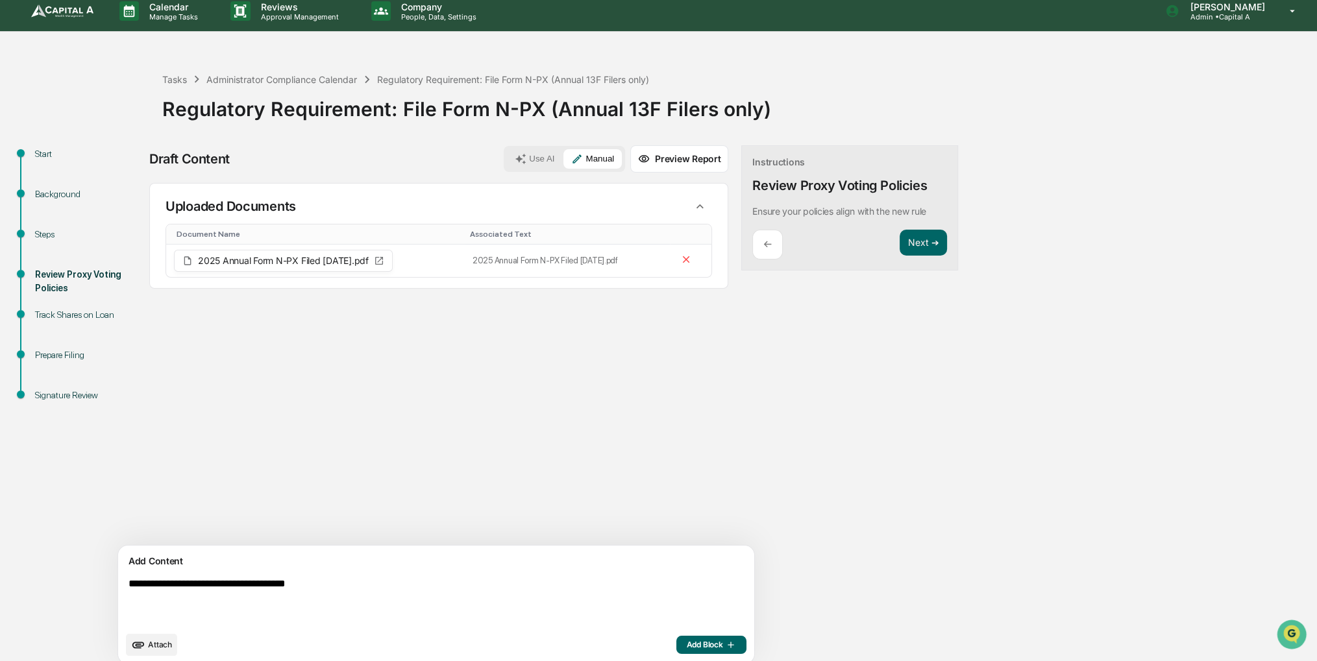
type textarea "**********"
click at [687, 640] on span "Add Block" at bounding box center [711, 645] width 49 height 10
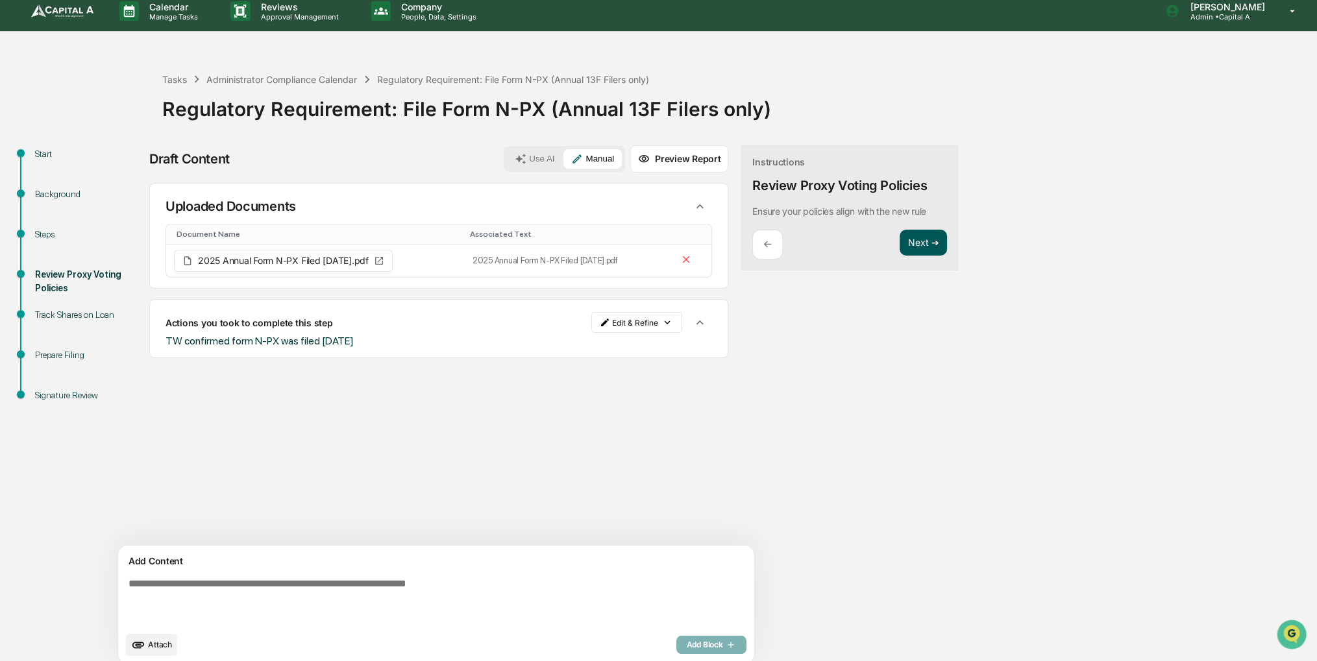
click at [899, 252] on button "Next ➔" at bounding box center [922, 243] width 47 height 27
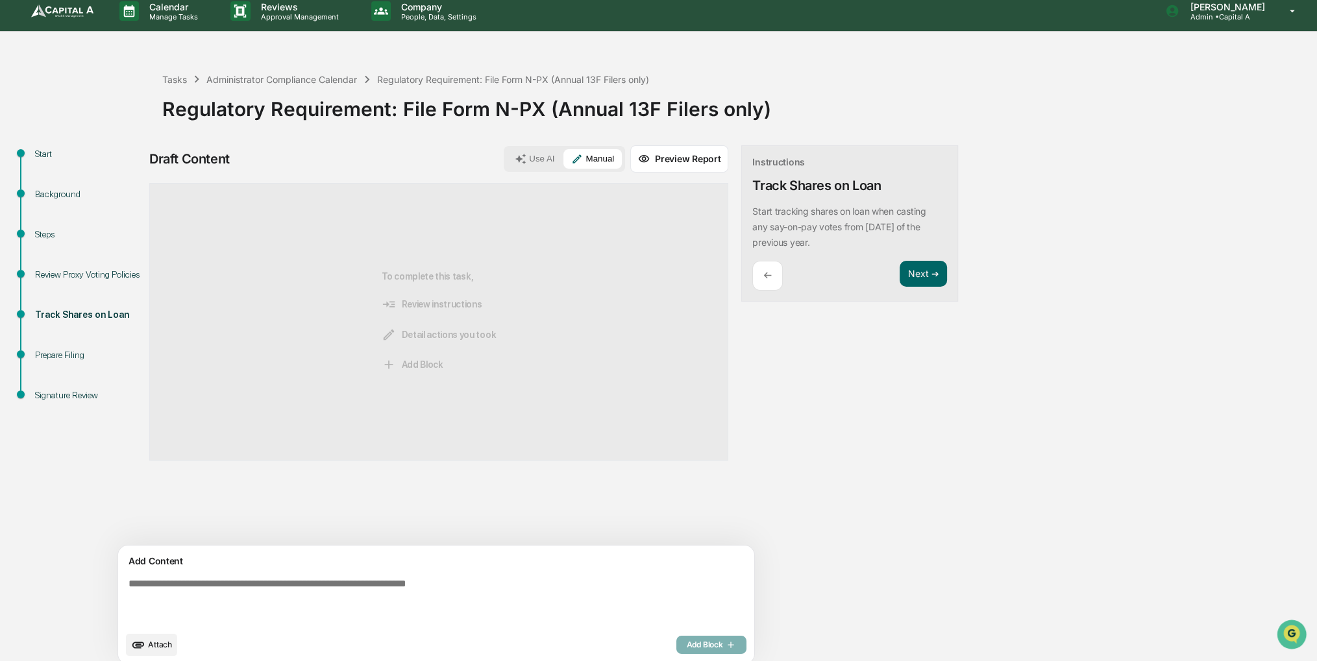
drag, startPoint x: 846, startPoint y: 307, endPoint x: 836, endPoint y: 317, distance: 14.7
click at [836, 317] on div "Draft Content Use AI Manual Preview Report Sources To complete this task, Revie…" at bounding box center [512, 408] width 727 height 527
click at [899, 283] on button "Next ➔" at bounding box center [922, 274] width 47 height 27
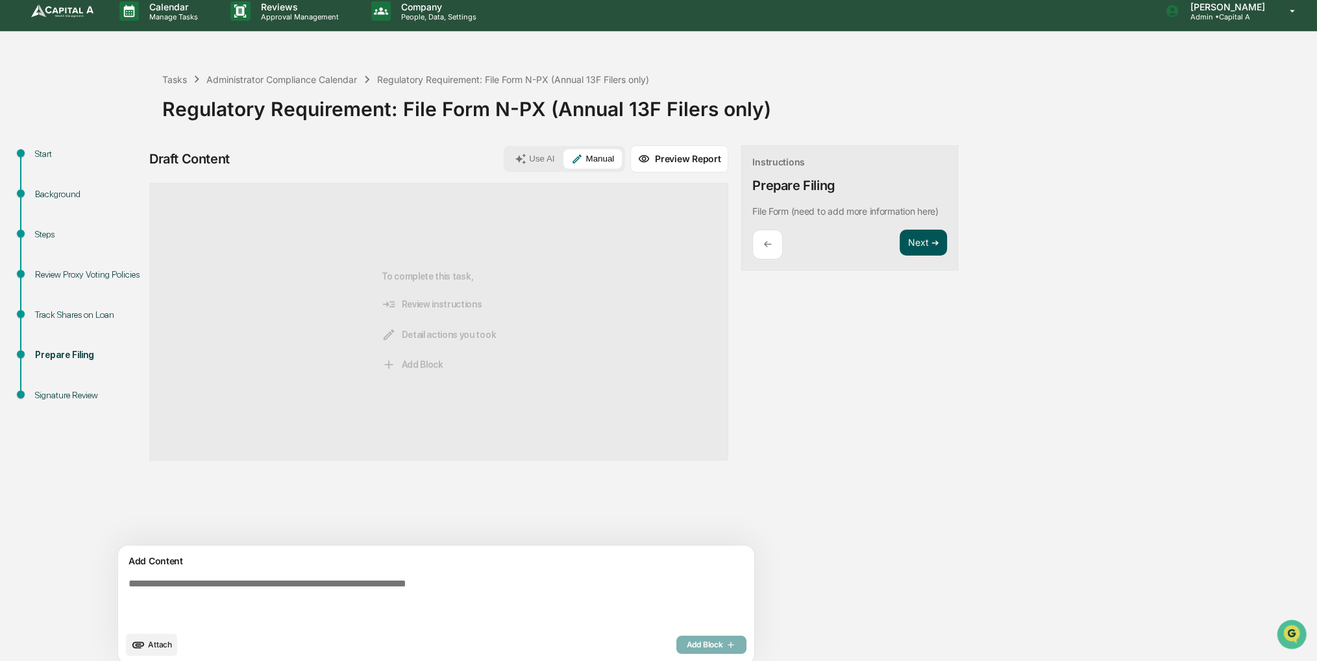
click at [899, 249] on button "Next ➔" at bounding box center [922, 243] width 47 height 27
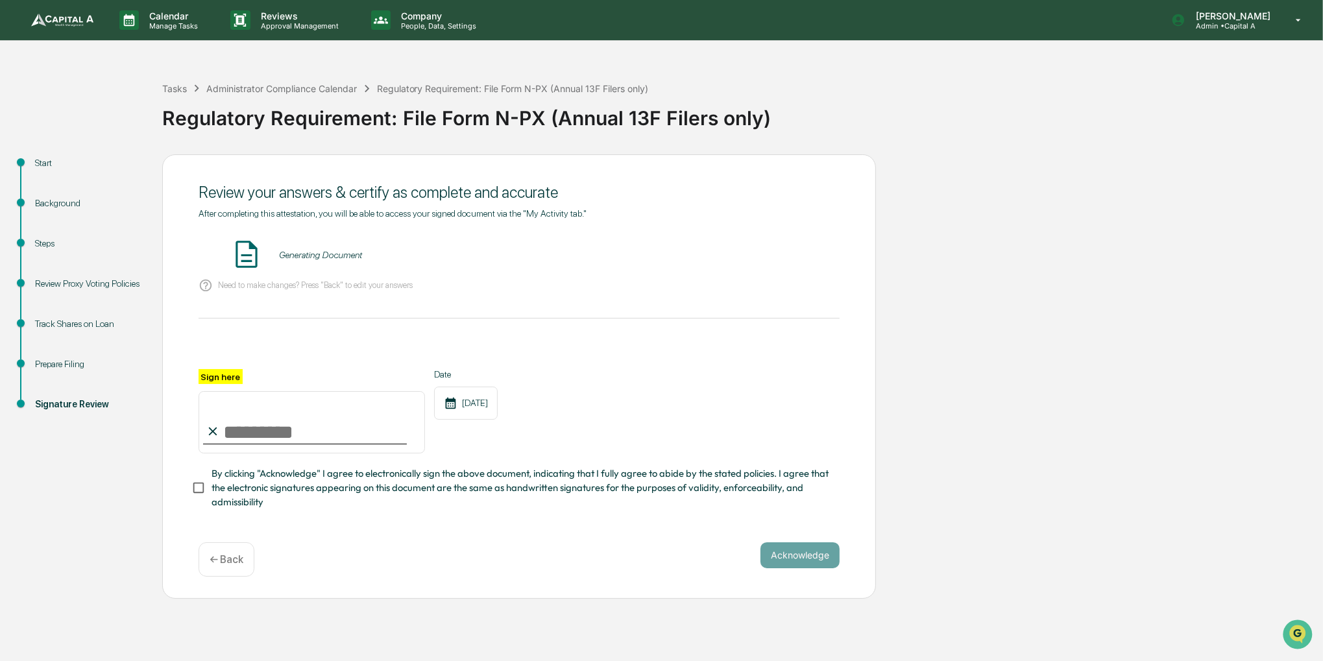
click at [402, 430] on input "Sign here" at bounding box center [312, 422] width 226 height 62
type input "**********"
click at [766, 247] on button "VIEW" at bounding box center [766, 255] width 84 height 22
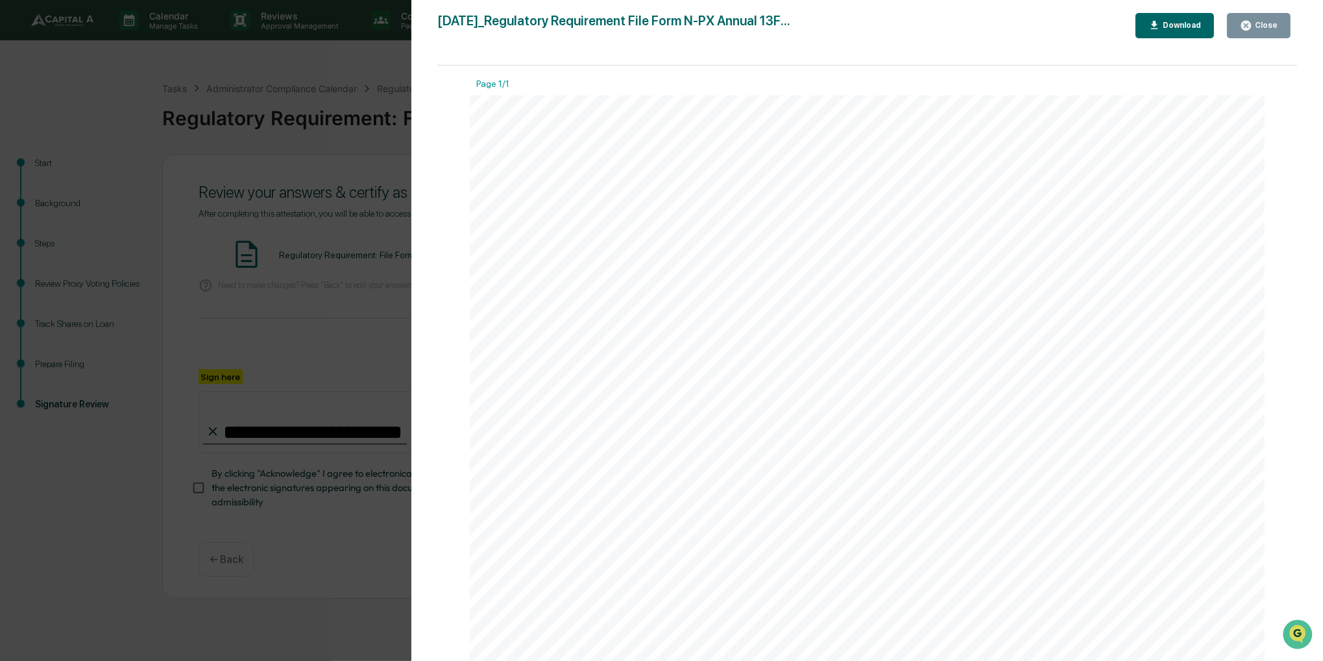
click at [1267, 18] on button "Close" at bounding box center [1259, 25] width 64 height 25
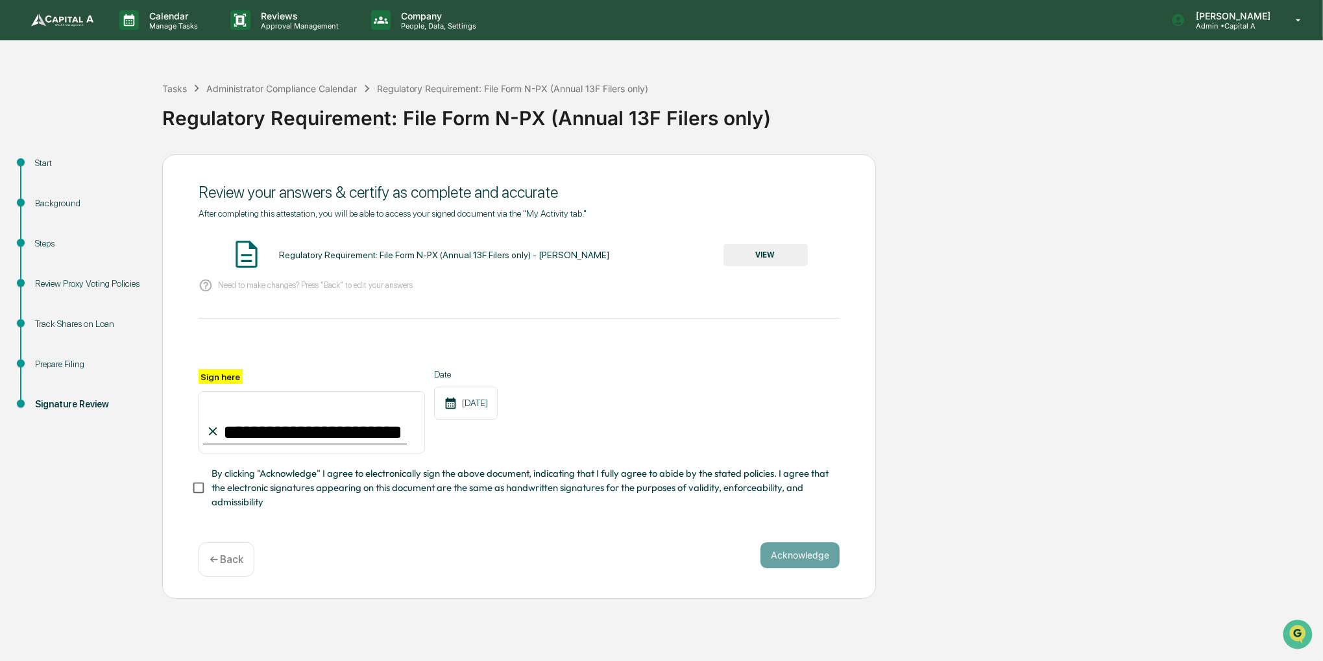
click at [559, 481] on span "By clicking "Acknowledge" I agree to electronically sign the above document, in…" at bounding box center [521, 488] width 618 height 43
click at [787, 559] on button "Acknowledge" at bounding box center [800, 556] width 79 height 26
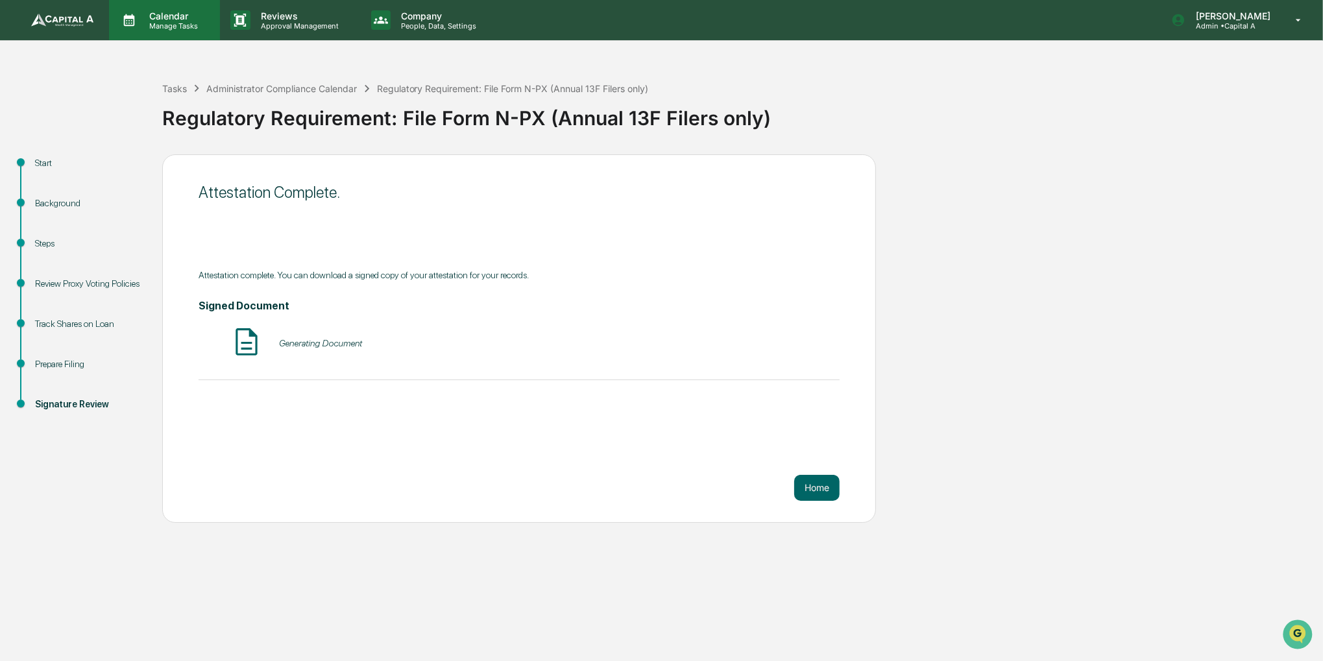
click at [162, 21] on p "Manage Tasks" at bounding box center [172, 25] width 66 height 9
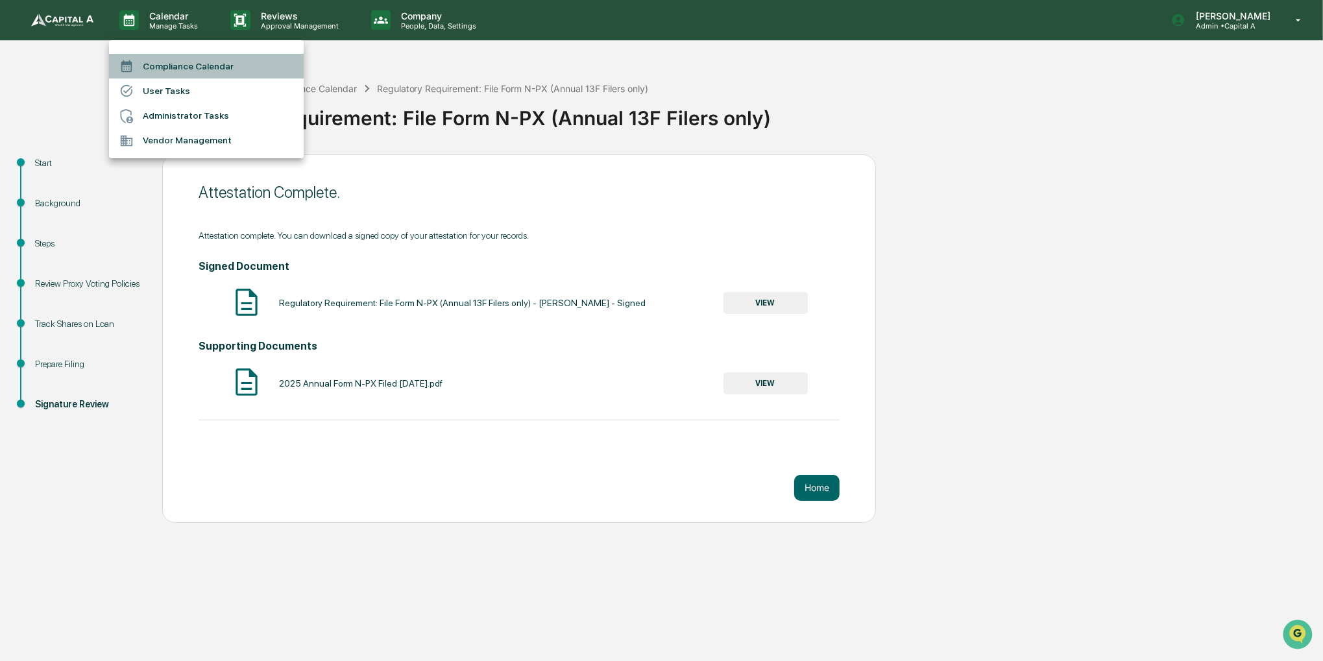
click at [164, 59] on li "Compliance Calendar" at bounding box center [206, 66] width 195 height 25
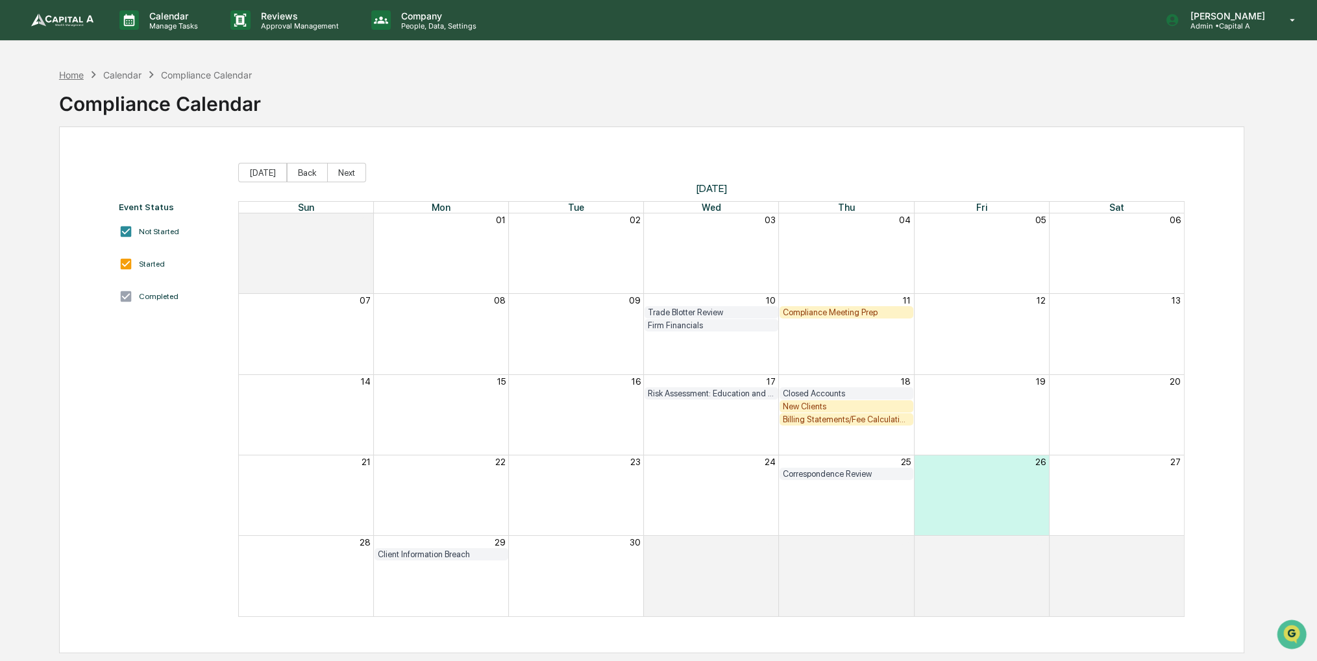
click at [77, 73] on div "Home" at bounding box center [71, 74] width 25 height 11
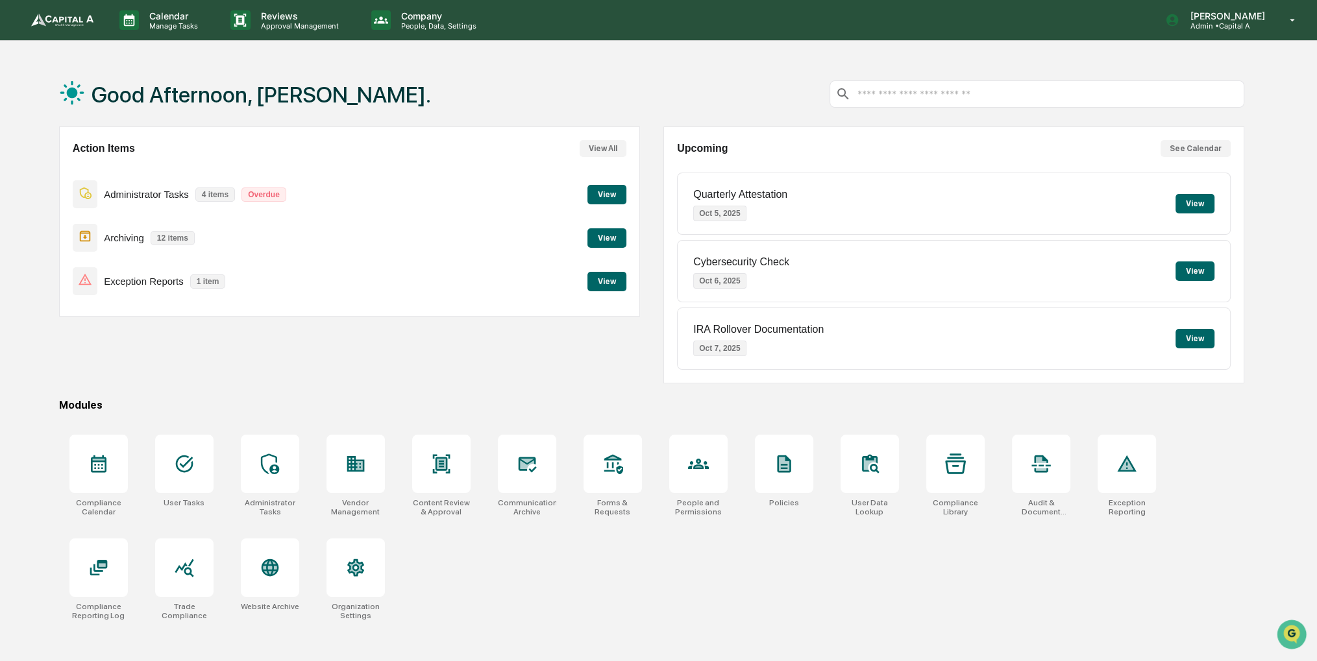
click at [613, 280] on button "View" at bounding box center [606, 281] width 39 height 19
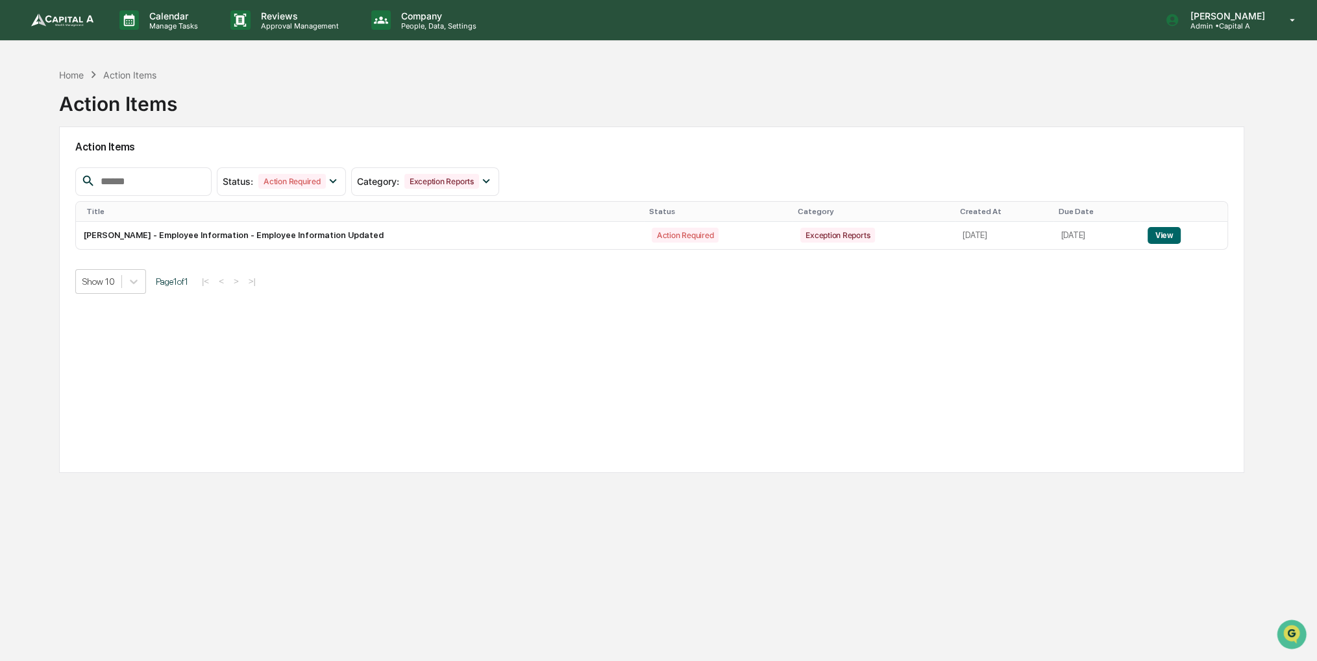
click at [79, 67] on div "Home Action Items" at bounding box center [107, 74] width 97 height 14
click at [77, 69] on div "Home" at bounding box center [71, 74] width 25 height 11
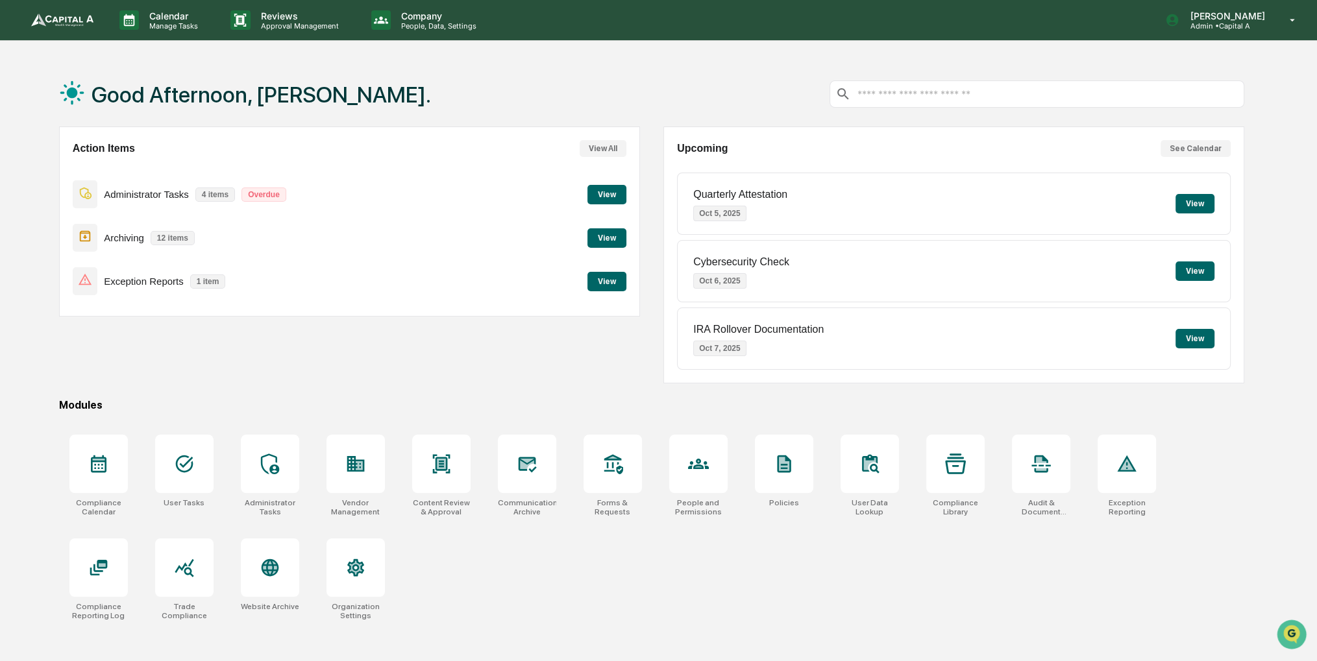
click at [600, 243] on button "View" at bounding box center [606, 237] width 39 height 19
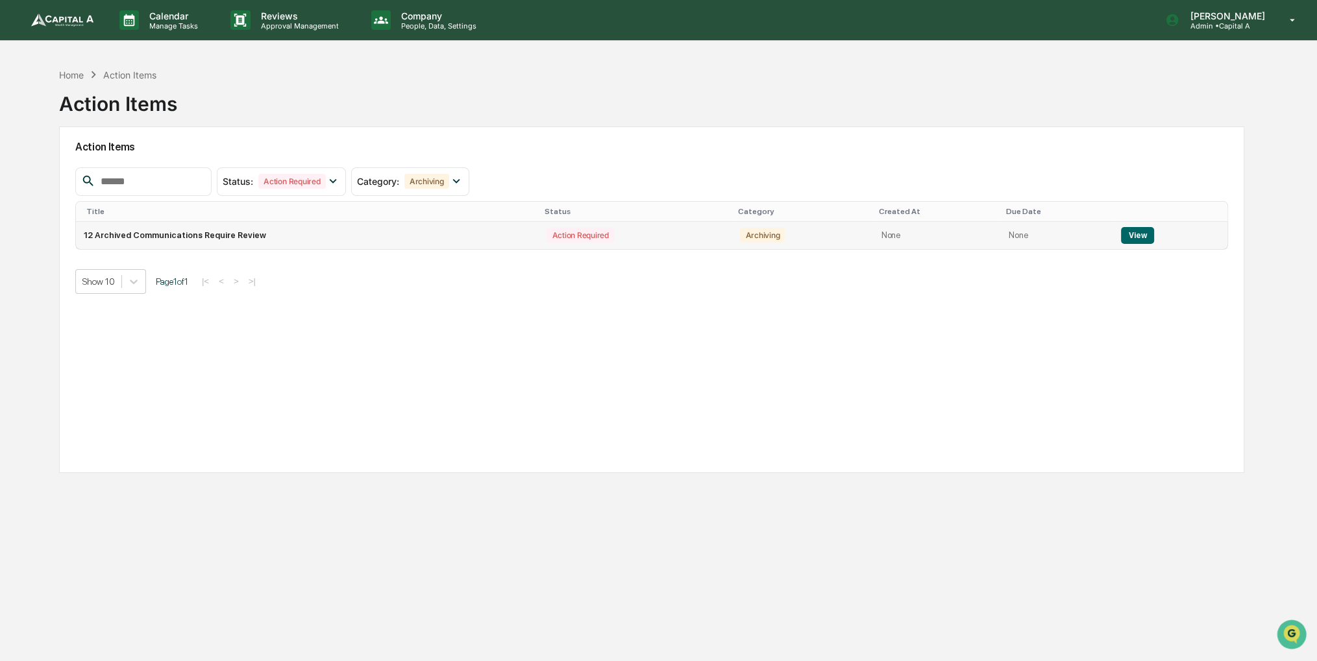
click at [1141, 235] on button "View" at bounding box center [1137, 235] width 33 height 17
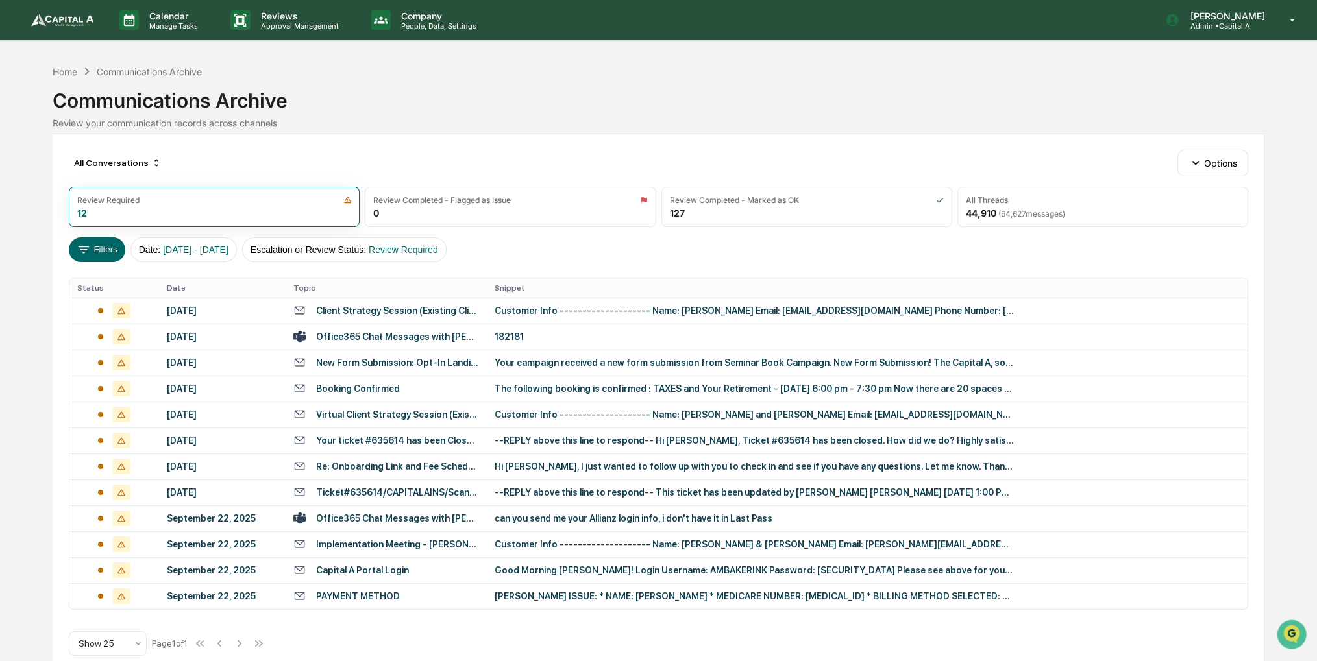
drag, startPoint x: 768, startPoint y: 117, endPoint x: 742, endPoint y: 111, distance: 26.0
click at [742, 111] on div "Communications Archive" at bounding box center [659, 96] width 1212 height 34
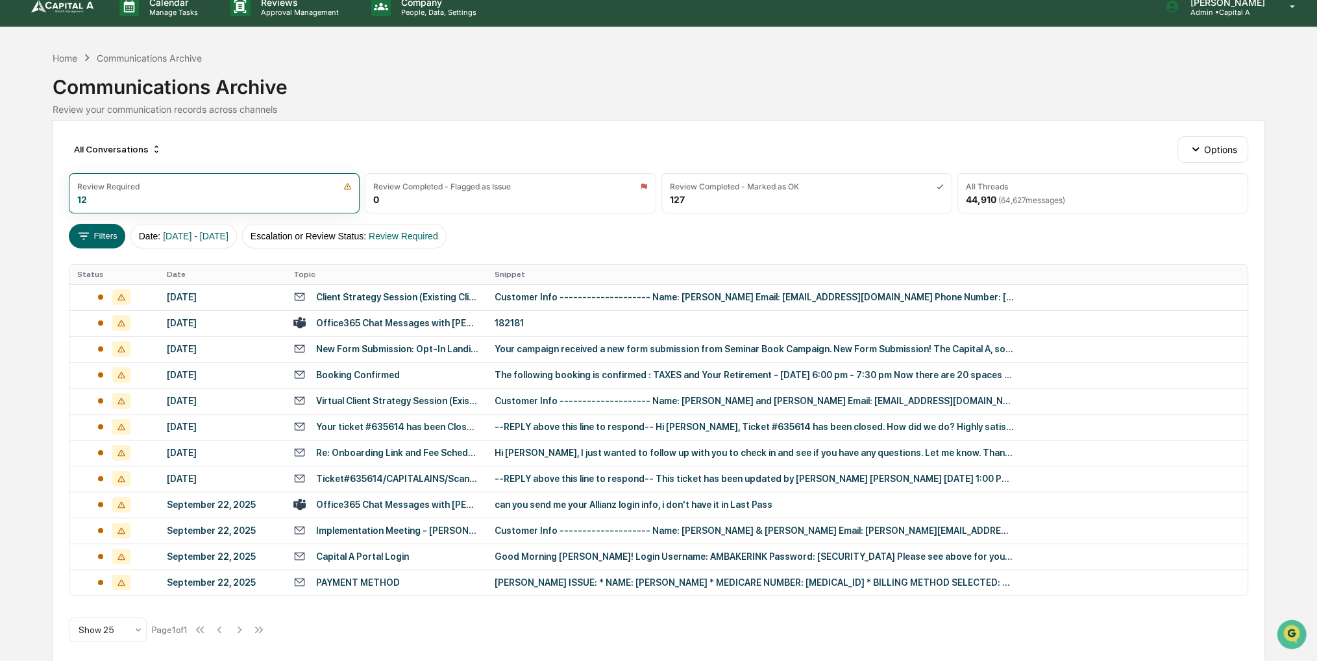
scroll to position [21, 0]
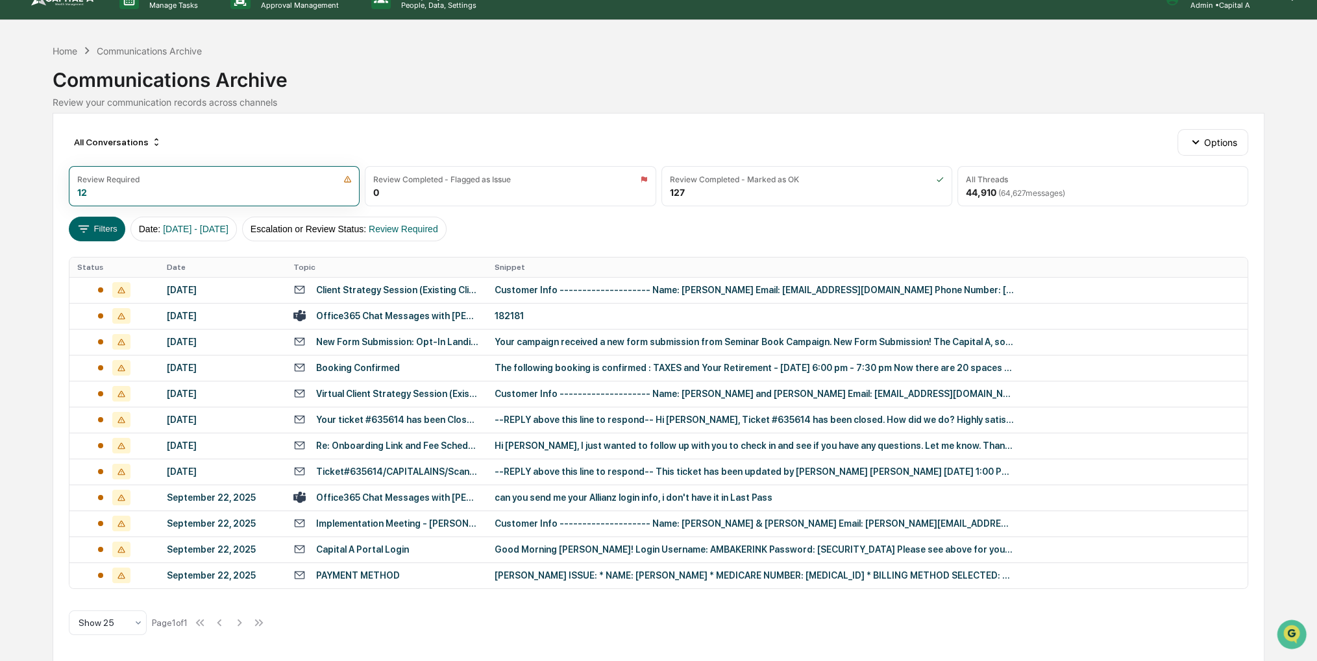
drag, startPoint x: 683, startPoint y: 101, endPoint x: 676, endPoint y: 95, distance: 8.7
click at [676, 95] on div "Communications Archive Review your communication records across channels" at bounding box center [659, 83] width 1212 height 50
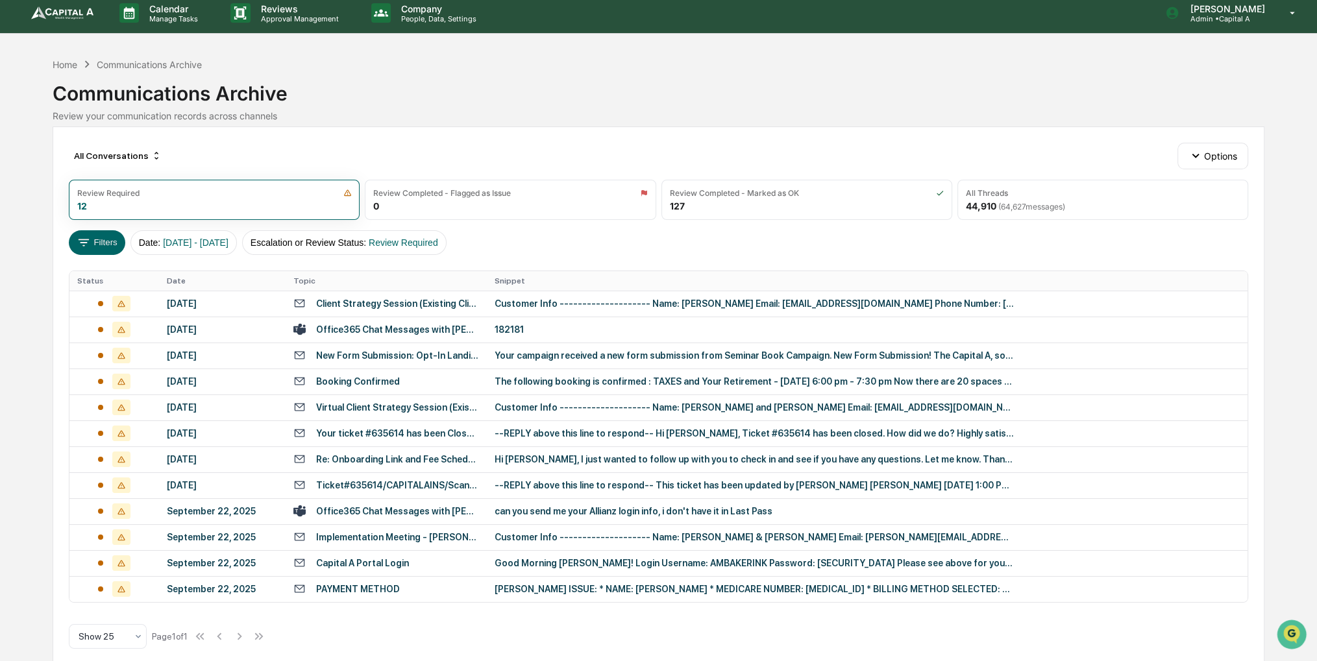
scroll to position [0, 0]
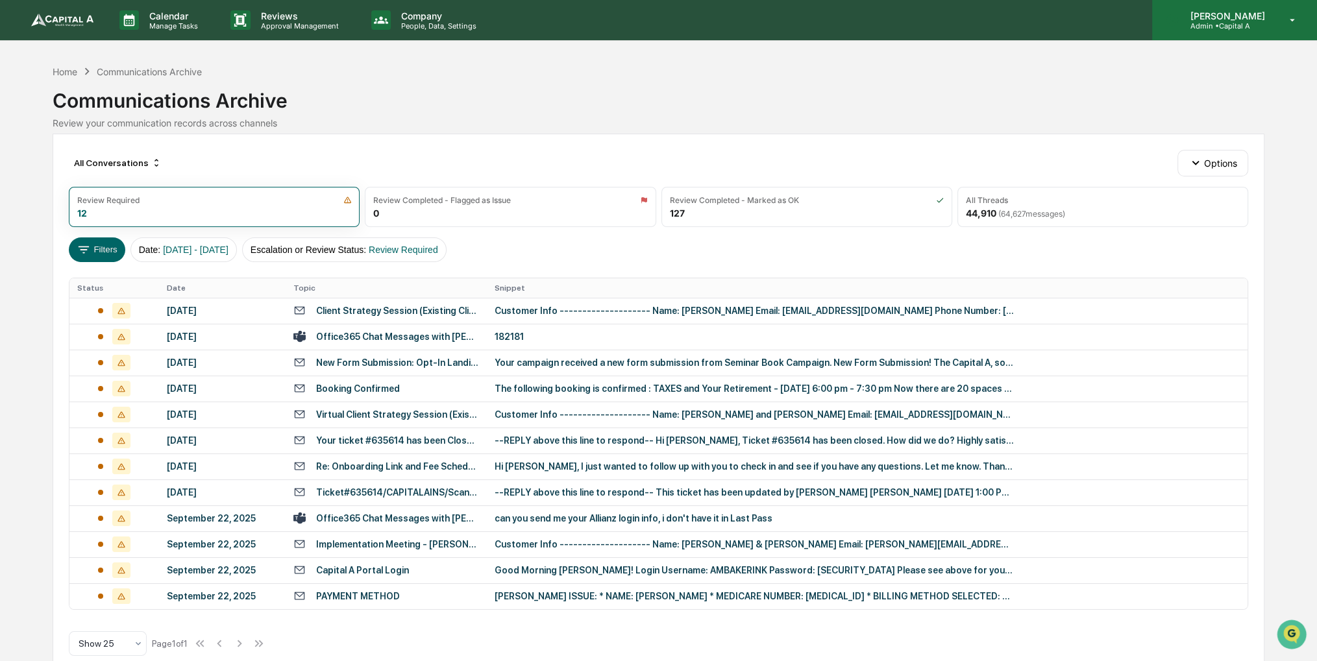
click at [1280, 23] on div "[PERSON_NAME] Admin • Capital A" at bounding box center [1234, 20] width 165 height 40
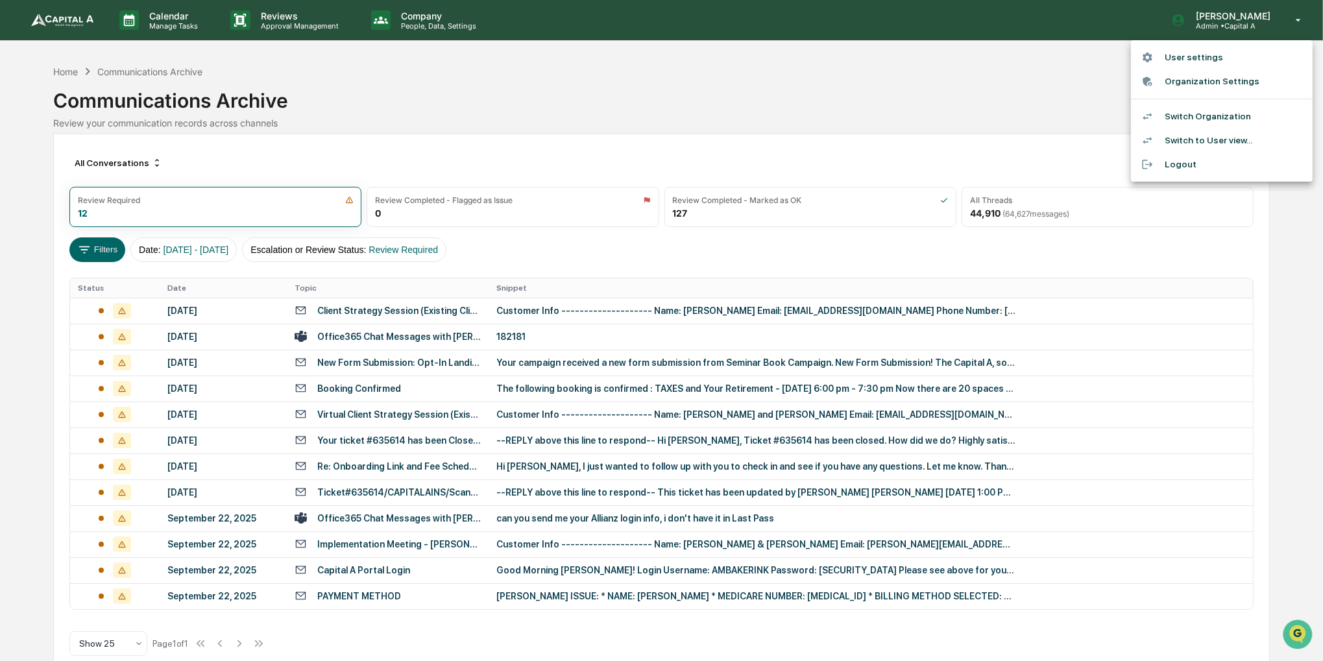
click at [723, 88] on div at bounding box center [661, 330] width 1323 height 661
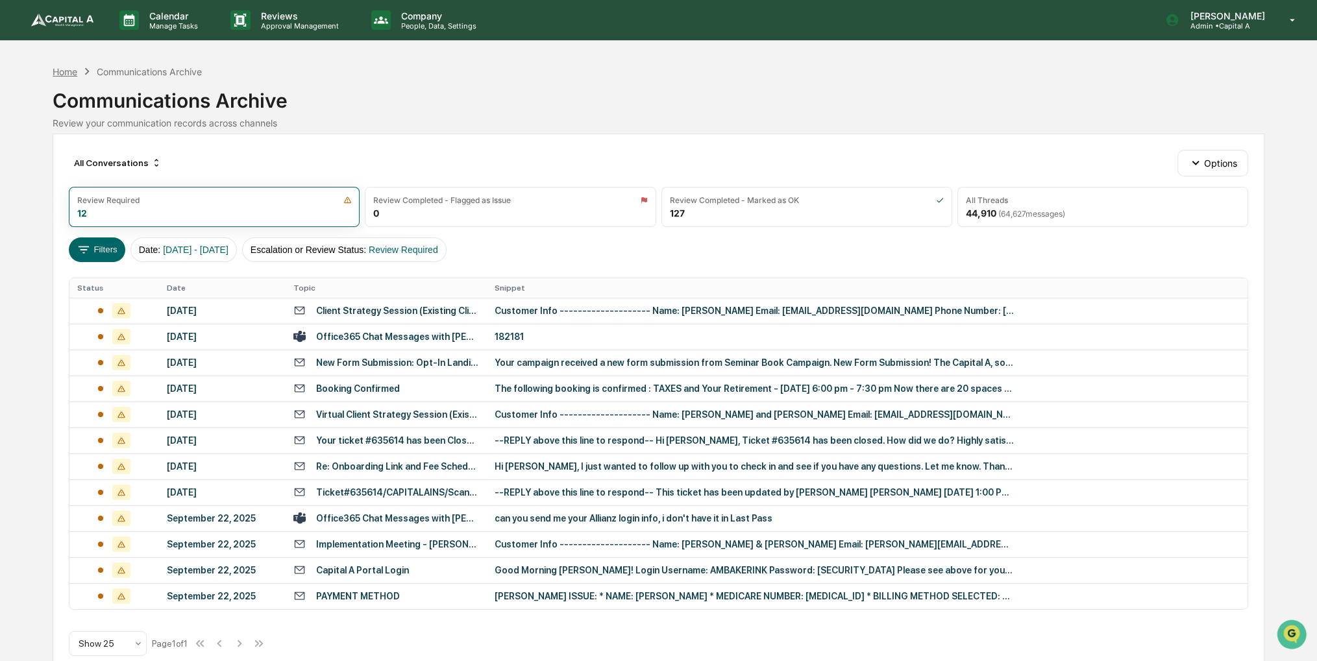
click at [72, 70] on div "Home" at bounding box center [65, 71] width 25 height 11
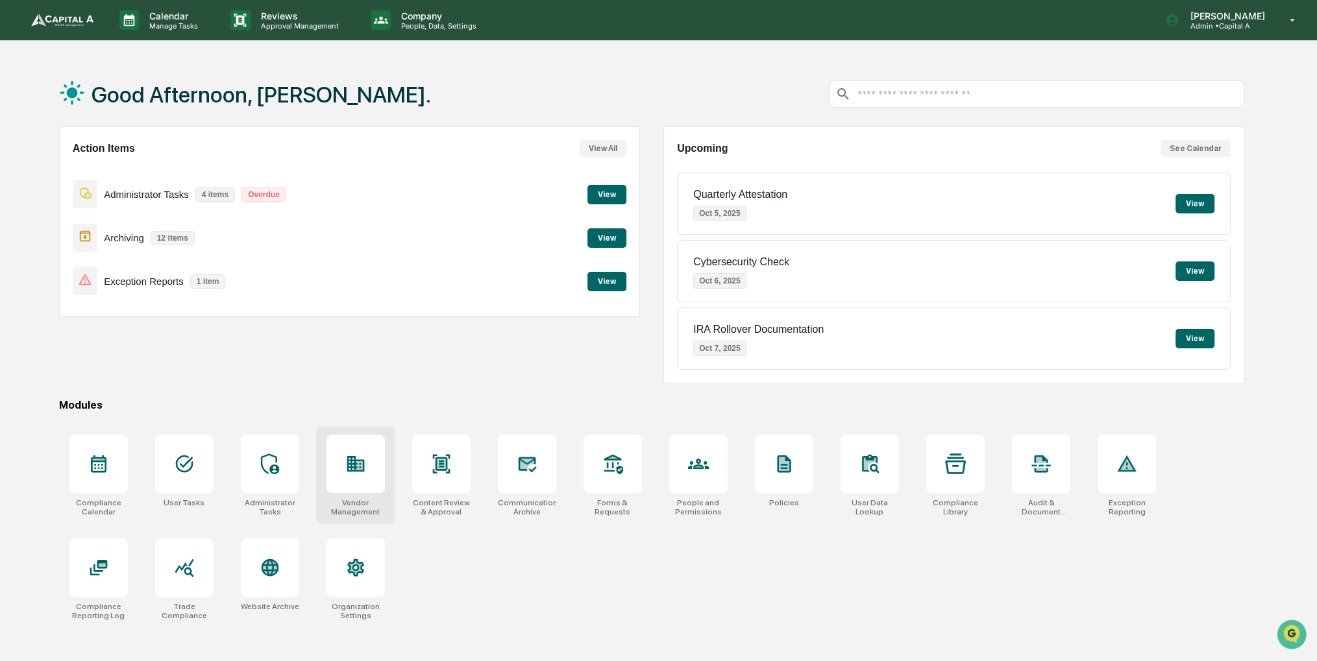
click at [369, 471] on div at bounding box center [355, 464] width 58 height 58
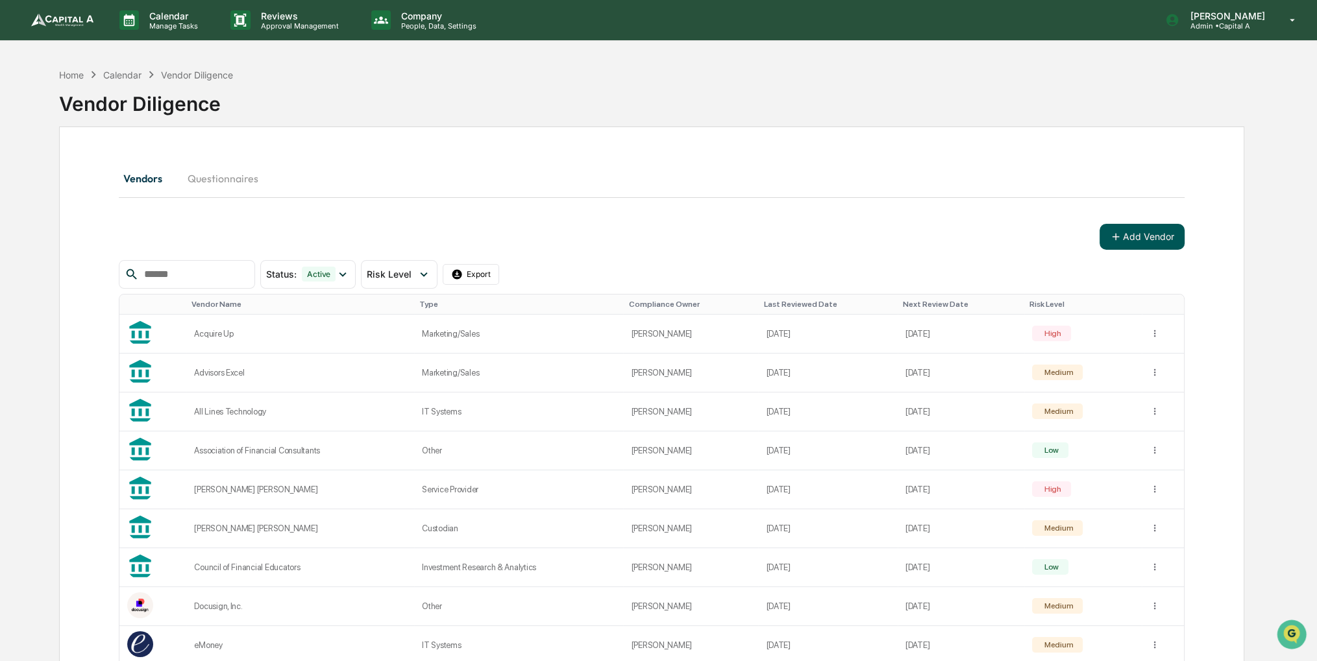
click at [1114, 249] on div "Add Vendor Status : Active Select/Deselect All Active Archived Risk Level Selec…" at bounding box center [652, 603] width 1066 height 758
click at [1129, 241] on button "Add Vendor" at bounding box center [1141, 237] width 85 height 26
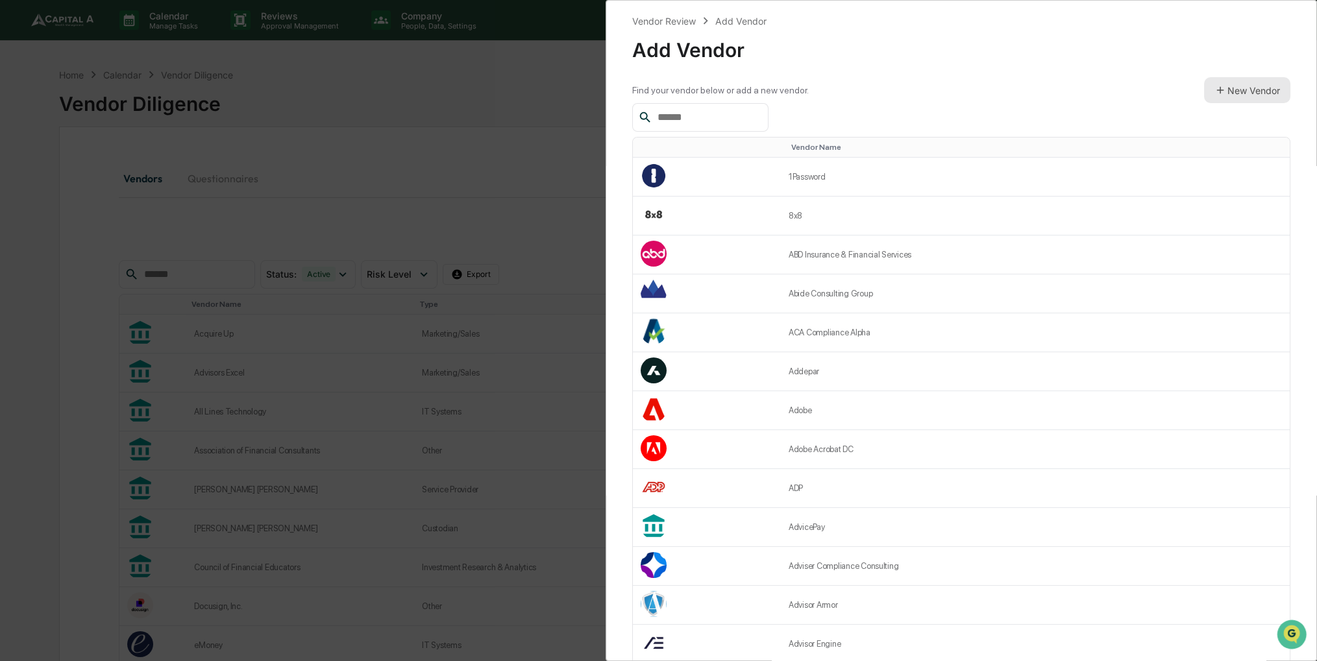
click at [1214, 84] on icon at bounding box center [1220, 90] width 12 height 12
